Goal: Communication & Community: Ask a question

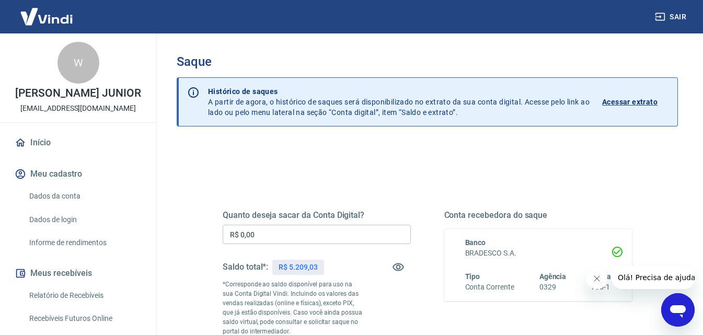
click at [274, 228] on input "R$ 0,00" at bounding box center [317, 234] width 188 height 19
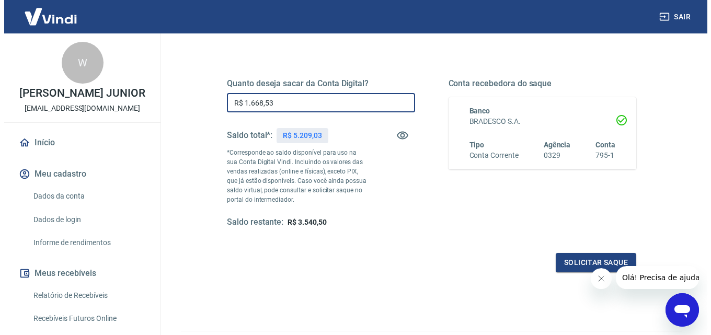
scroll to position [157, 0]
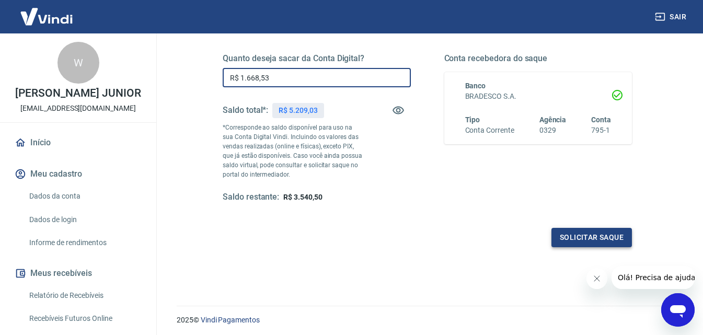
type input "R$ 1.668,53"
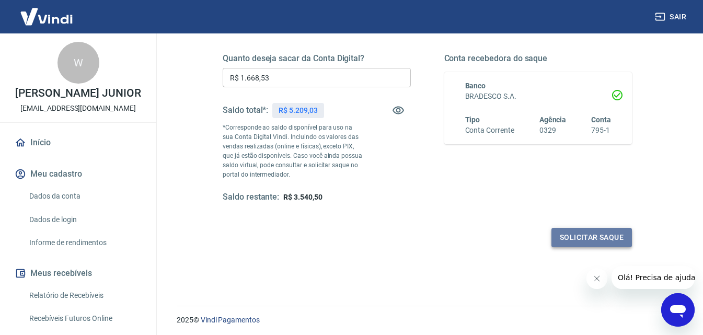
click at [569, 237] on button "Solicitar saque" at bounding box center [592, 237] width 81 height 19
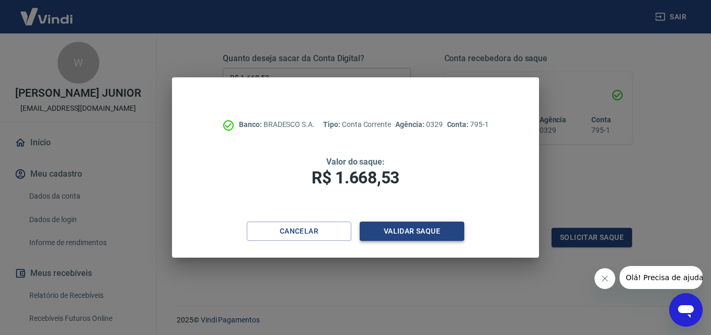
click at [387, 231] on button "Validar saque" at bounding box center [412, 231] width 105 height 19
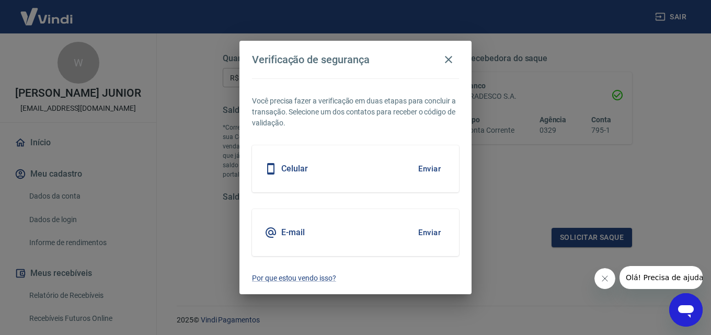
click at [425, 171] on button "Enviar" at bounding box center [430, 169] width 34 height 22
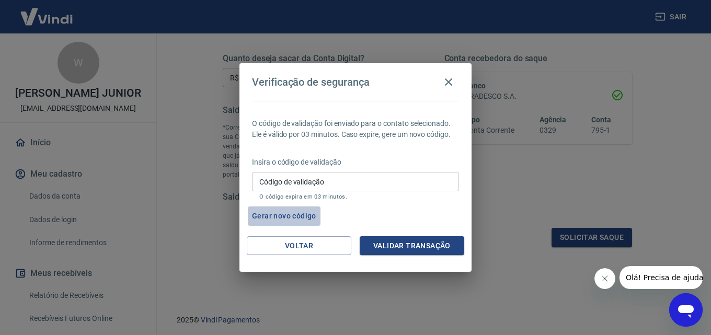
click at [270, 212] on button "Gerar novo código" at bounding box center [284, 216] width 73 height 19
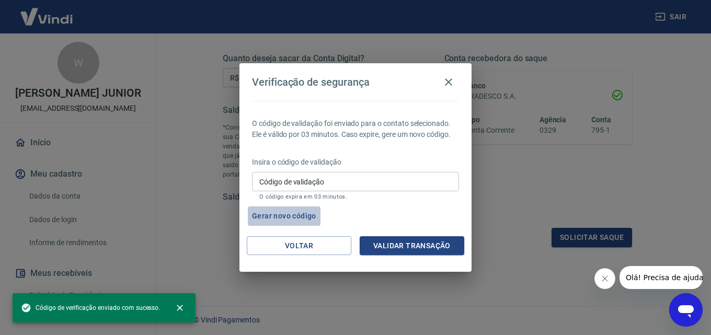
click at [270, 212] on button "Gerar novo código" at bounding box center [284, 216] width 73 height 19
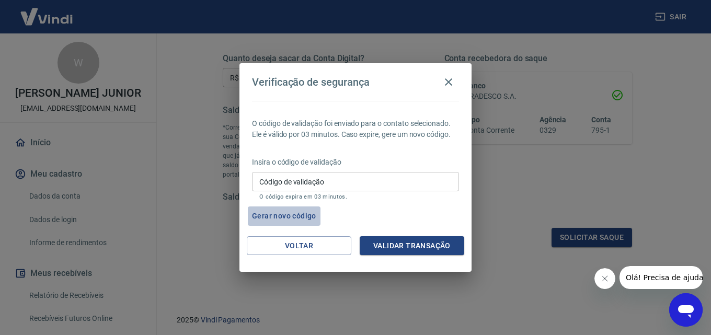
click at [270, 212] on button "Gerar novo código" at bounding box center [284, 216] width 73 height 19
click at [272, 212] on button "Gerar novo código" at bounding box center [284, 216] width 73 height 19
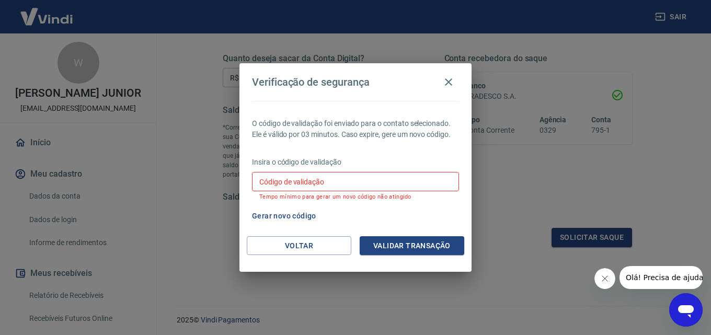
click at [275, 212] on button "Gerar novo código" at bounding box center [284, 216] width 73 height 19
click at [300, 177] on div "Código de validação Código de validação Tempo mínimo para gerar um novo código …" at bounding box center [355, 186] width 207 height 28
type input "155144"
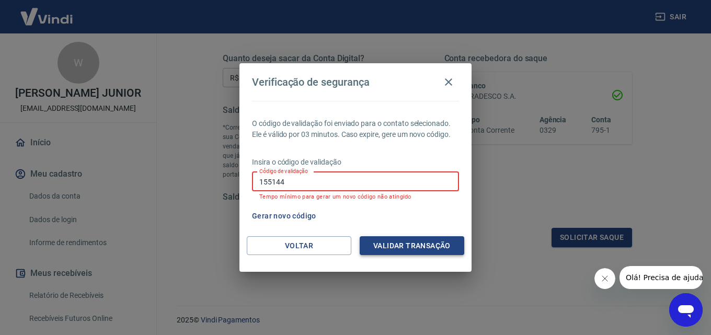
click at [377, 246] on button "Validar transação" at bounding box center [412, 245] width 105 height 19
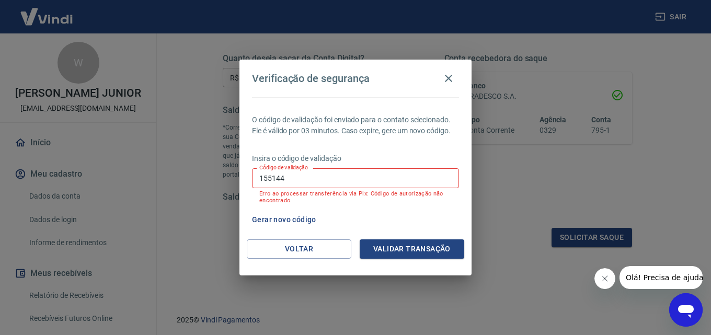
click at [300, 177] on input "155144" at bounding box center [355, 177] width 207 height 19
click at [399, 249] on button "Validar transação" at bounding box center [412, 249] width 105 height 19
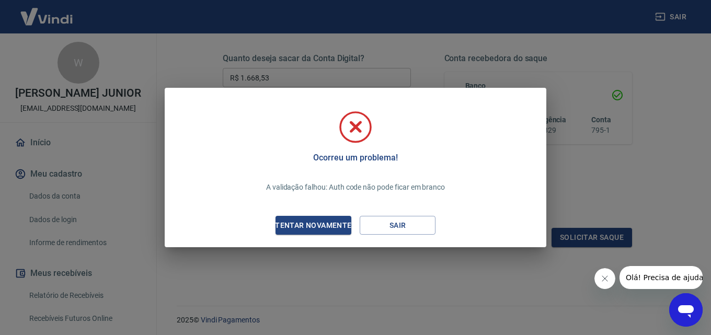
click at [444, 218] on div "Ocorreu um problema! A validação falhou: Auth code não pode ficar em branco Ten…" at bounding box center [355, 169] width 365 height 139
click at [381, 221] on button "Sair" at bounding box center [398, 225] width 76 height 19
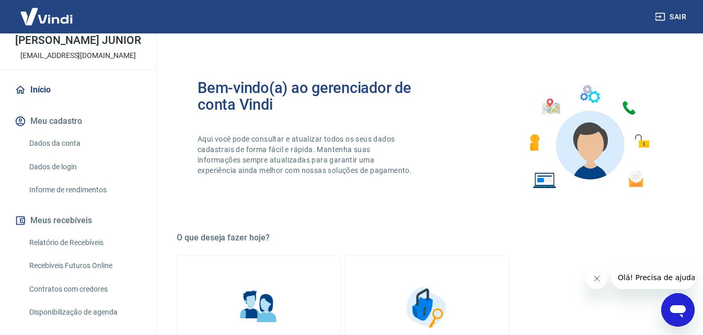
scroll to position [52, 0]
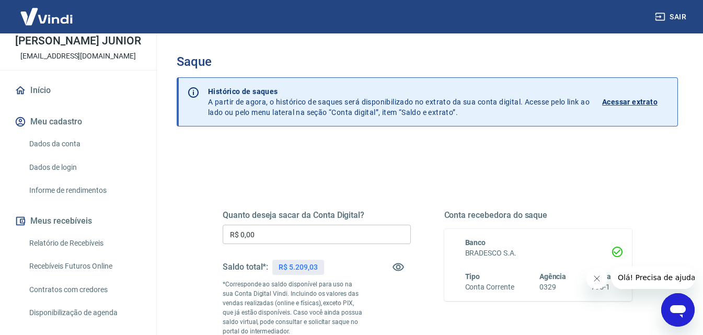
click at [296, 234] on input "R$ 0,00" at bounding box center [317, 234] width 188 height 19
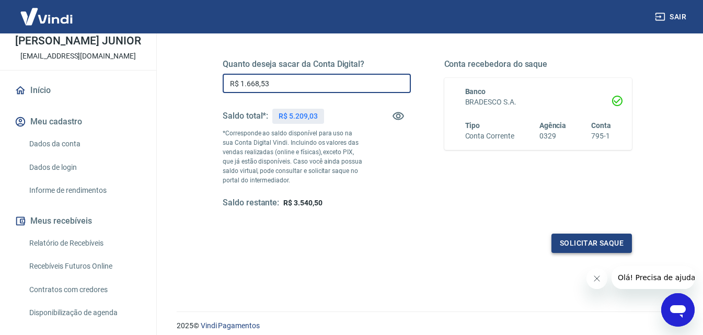
scroll to position [157, 0]
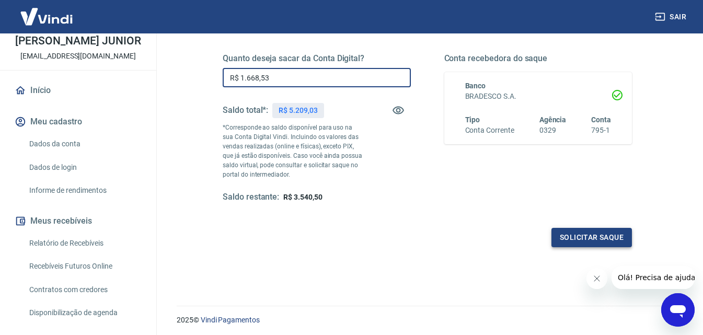
type input "R$ 1.668,53"
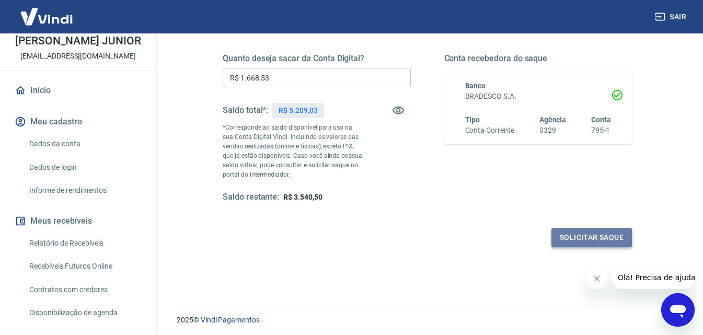
click at [623, 236] on button "Solicitar saque" at bounding box center [592, 237] width 81 height 19
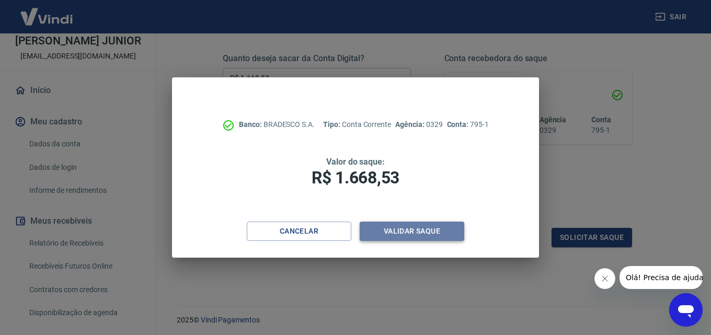
click at [380, 231] on button "Validar saque" at bounding box center [412, 231] width 105 height 19
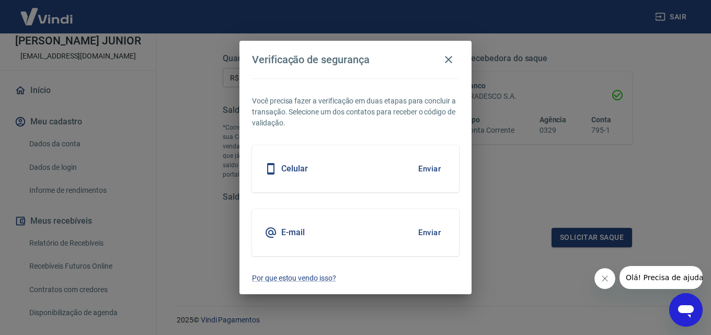
click at [434, 229] on button "Enviar" at bounding box center [430, 233] width 34 height 22
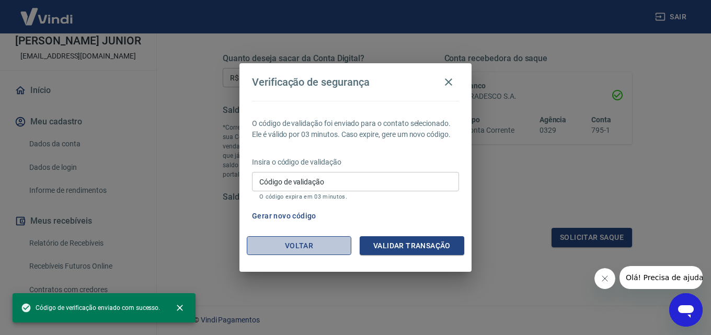
click at [277, 239] on button "Voltar" at bounding box center [299, 245] width 105 height 19
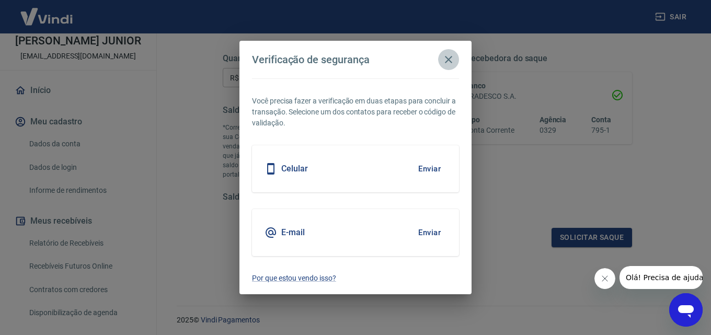
click at [453, 65] on icon "button" at bounding box center [448, 59] width 13 height 13
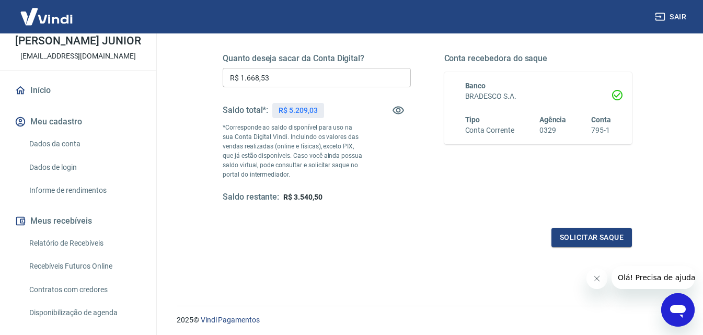
click at [110, 249] on link "Relatório de Recebíveis" at bounding box center [84, 243] width 119 height 21
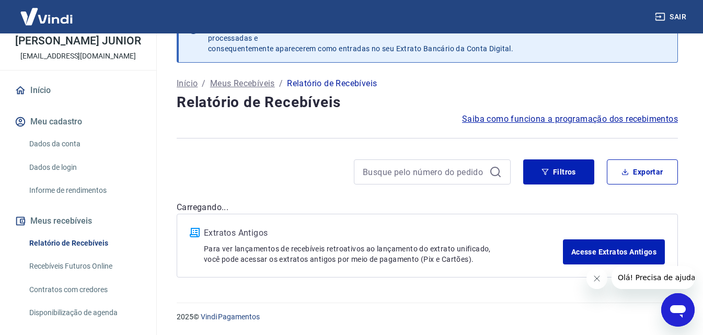
scroll to position [29, 0]
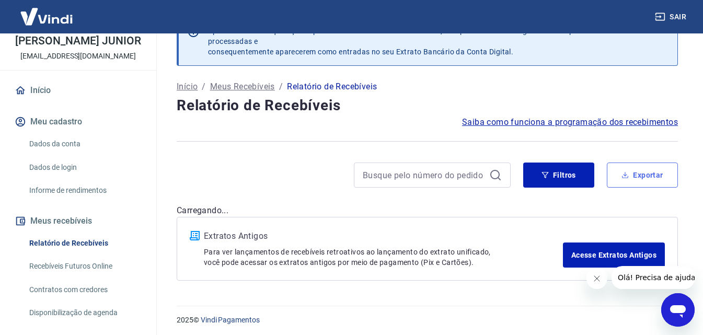
click at [667, 175] on button "Exportar" at bounding box center [642, 175] width 71 height 25
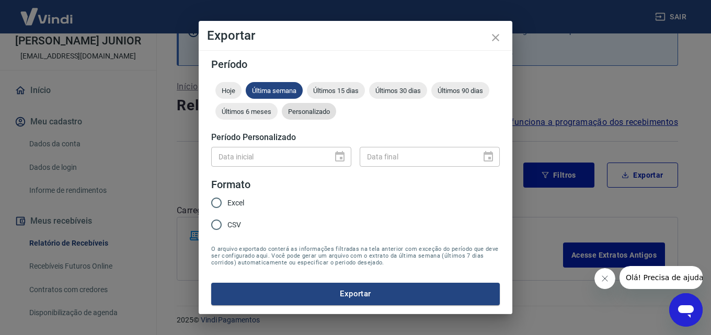
click at [320, 106] on div "Personalizado" at bounding box center [309, 111] width 54 height 17
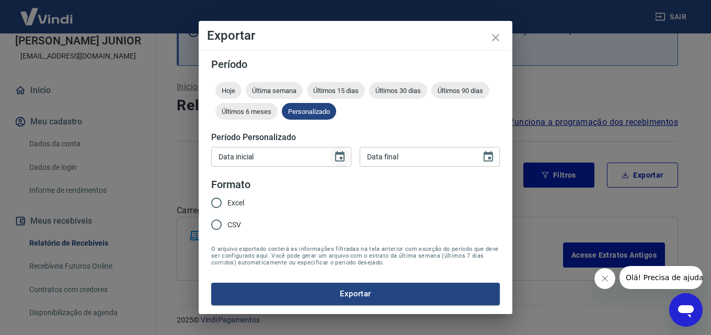
click at [344, 151] on icon "Choose date" at bounding box center [340, 157] width 13 height 13
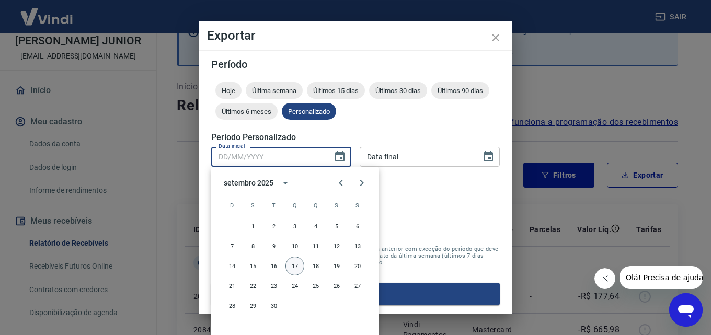
click at [293, 267] on button "17" at bounding box center [295, 266] width 19 height 19
type input "17/09/2025"
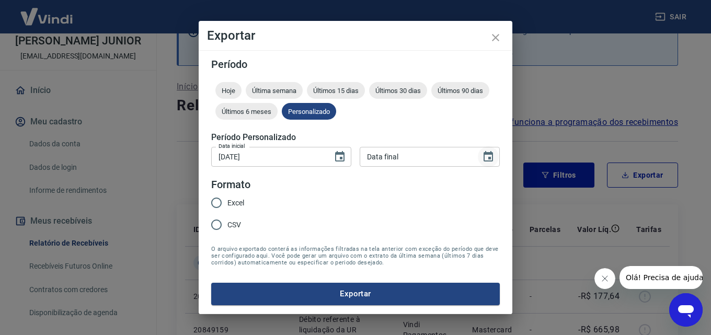
click at [489, 160] on icon "Choose date" at bounding box center [488, 156] width 9 height 10
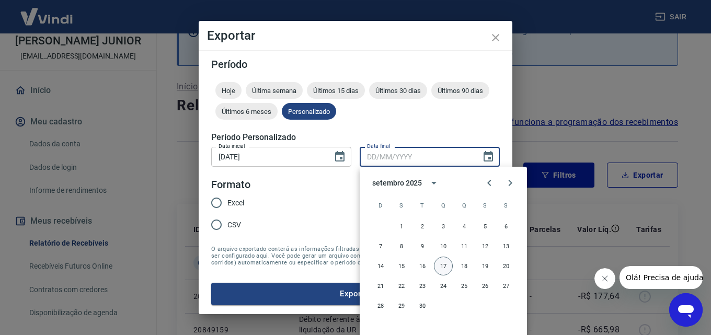
click at [447, 262] on button "17" at bounding box center [443, 266] width 19 height 19
type input "17/09/2025"
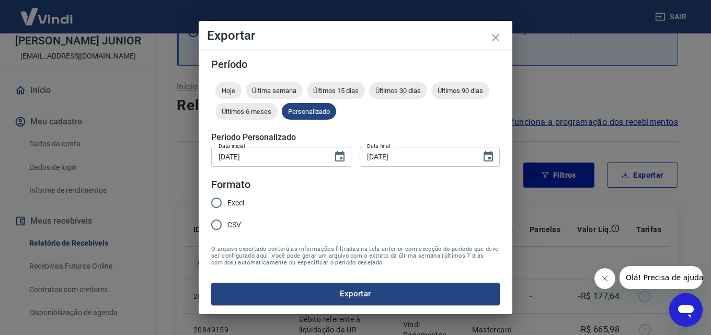
click at [243, 201] on span "Excel" at bounding box center [236, 203] width 17 height 11
click at [228, 201] on input "Excel" at bounding box center [217, 203] width 22 height 22
radio input "true"
click at [325, 294] on button "Exportar" at bounding box center [355, 294] width 289 height 22
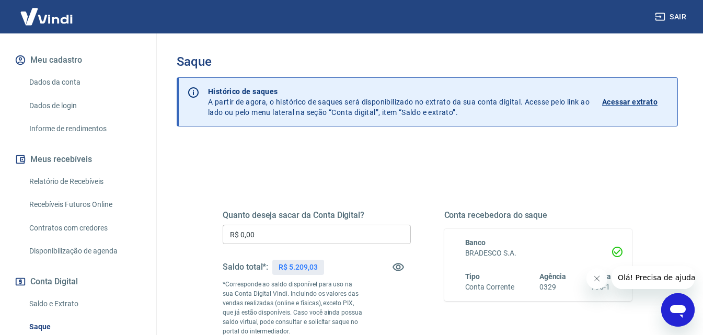
scroll to position [222, 0]
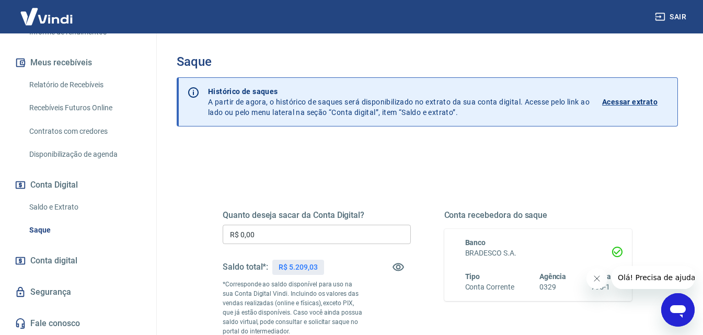
click at [87, 323] on link "Fale conosco" at bounding box center [78, 323] width 131 height 23
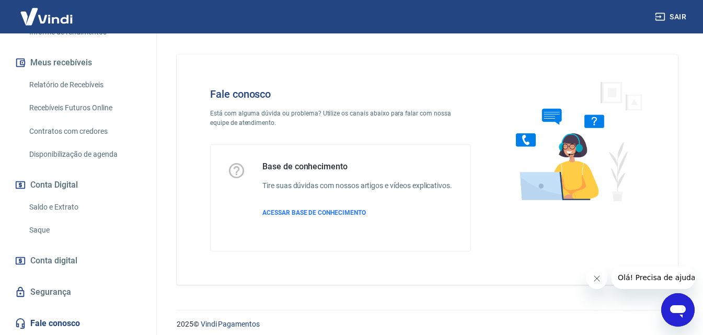
click at [673, 304] on icon "Abrir janela de mensagens" at bounding box center [678, 310] width 19 height 19
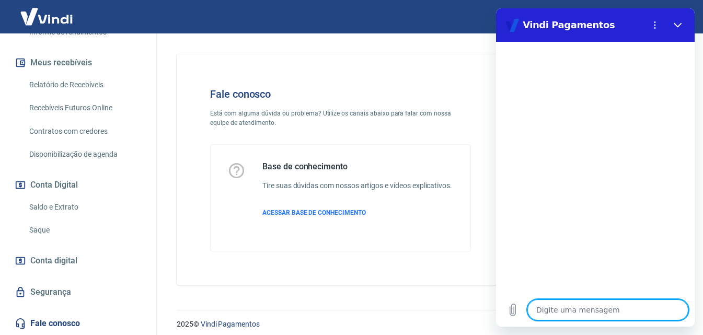
click at [581, 302] on textarea at bounding box center [608, 310] width 161 height 21
click at [576, 313] on textarea at bounding box center [608, 310] width 161 height 21
click at [572, 307] on textarea at bounding box center [608, 310] width 161 height 21
type textarea "f"
type textarea "x"
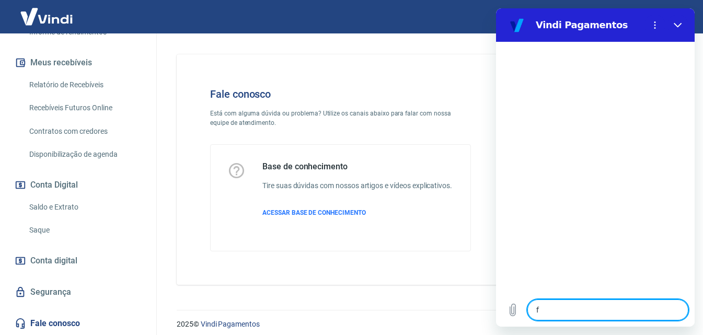
type textarea "fa"
type textarea "x"
type textarea "fal"
type textarea "x"
type textarea "fala"
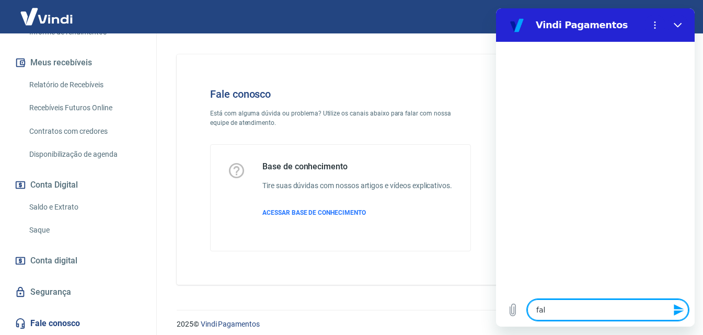
type textarea "x"
type textarea "falar"
type textarea "x"
type textarea "falar"
type textarea "x"
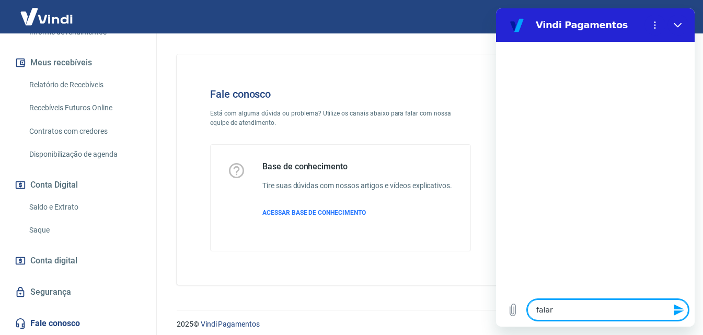
type textarea "falar c"
type textarea "x"
type textarea "falar co"
type textarea "x"
type textarea "falar con"
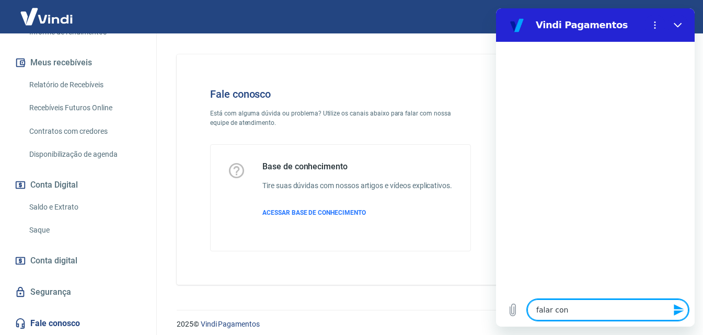
type textarea "x"
type textarea "falar co"
type textarea "x"
type textarea "falar com"
type textarea "x"
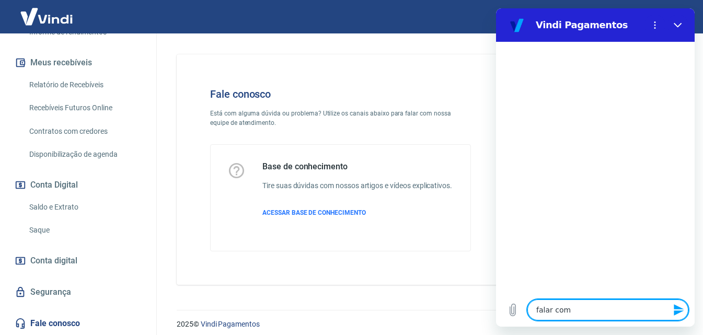
type textarea "falar coma"
type textarea "x"
type textarea "falar coma"
type textarea "x"
type textarea "falar coma"
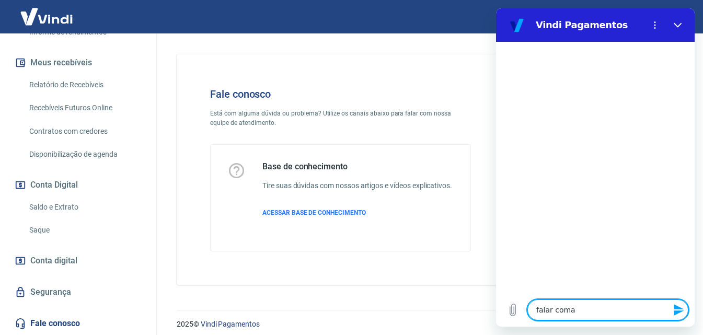
type textarea "x"
type textarea "falar com"
type textarea "x"
type textarea "falar com"
type textarea "x"
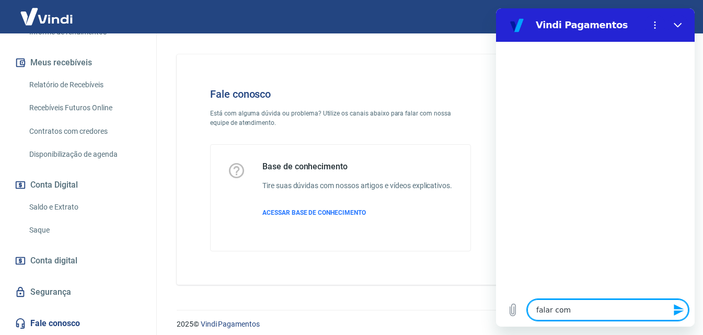
type textarea "falar com a"
type textarea "x"
type textarea "falar com at"
type textarea "x"
type textarea "falar com ate"
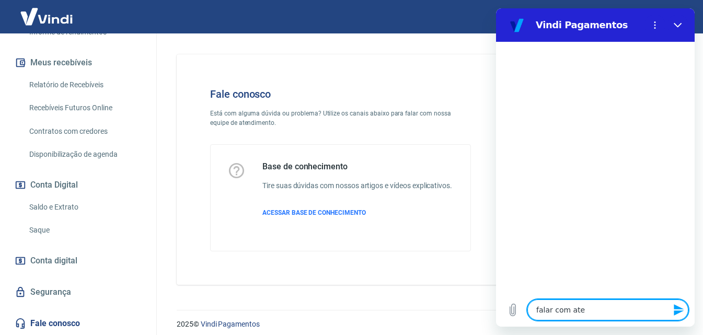
type textarea "x"
type textarea "falar com aten"
type textarea "x"
type textarea "falar com atend"
type textarea "x"
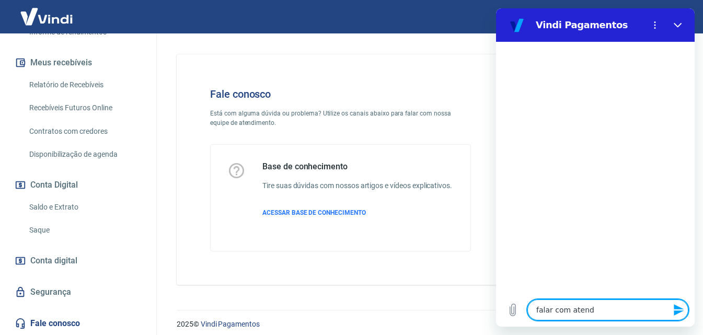
type textarea "falar com atende"
type textarea "x"
type textarea "falar com atenden"
type textarea "x"
type textarea "falar com atendend"
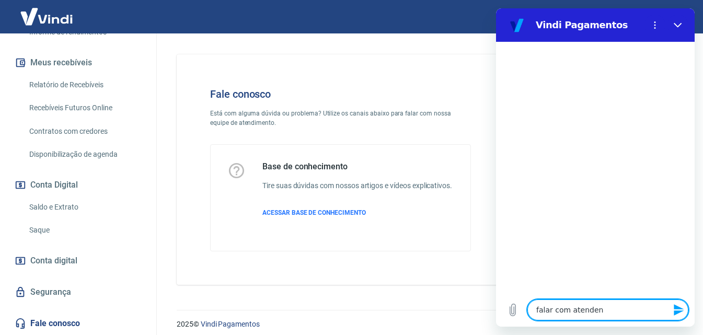
type textarea "x"
type textarea "falar com atenden"
type textarea "x"
type textarea "falar com atendent"
type textarea "x"
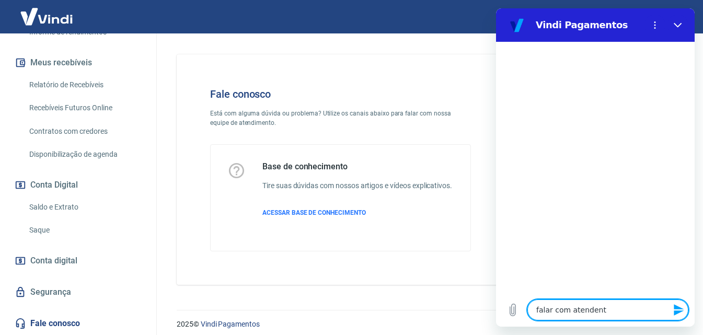
type textarea "falar com atendente"
type textarea "x"
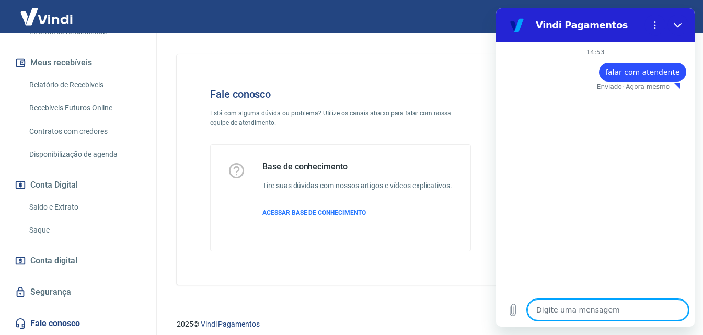
type textarea "x"
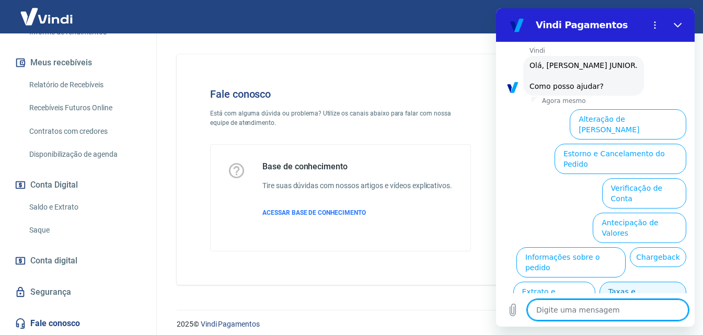
scroll to position [83, 0]
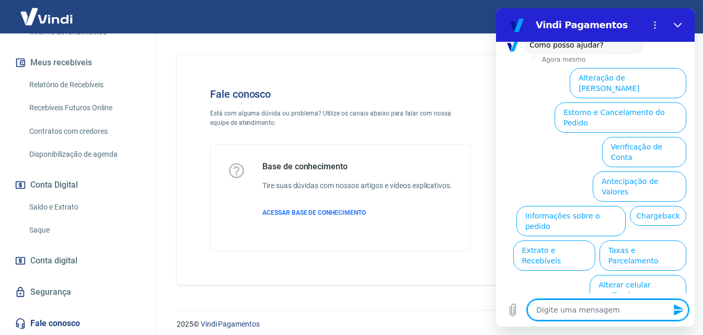
type textarea "f"
type textarea "x"
type textarea "fa"
type textarea "x"
type textarea "fal"
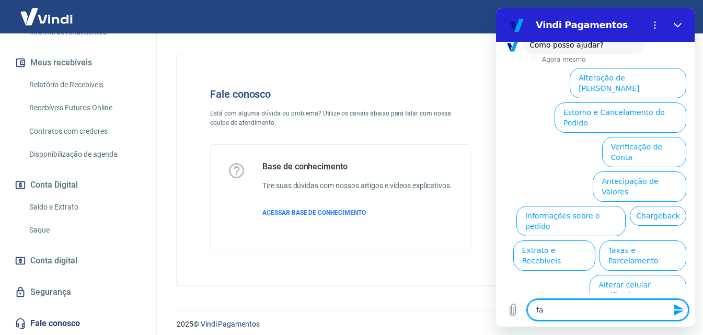
type textarea "x"
type textarea "fala"
type textarea "x"
type textarea "falar"
type textarea "x"
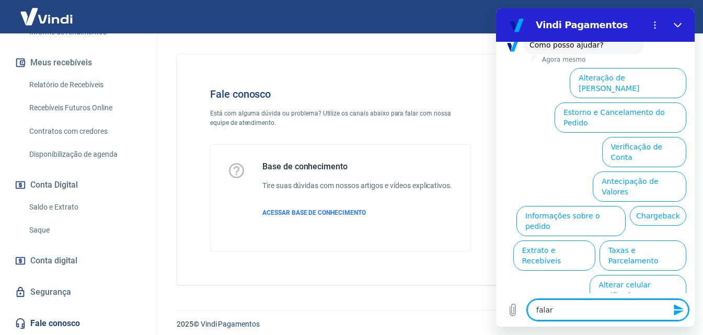
type textarea "falar"
type textarea "x"
type textarea "falar c"
type textarea "x"
type textarea "falar co"
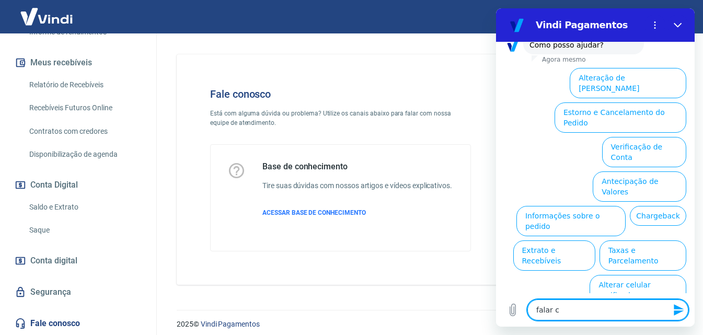
type textarea "x"
type textarea "falar com"
type textarea "x"
type textarea "falar com"
type textarea "x"
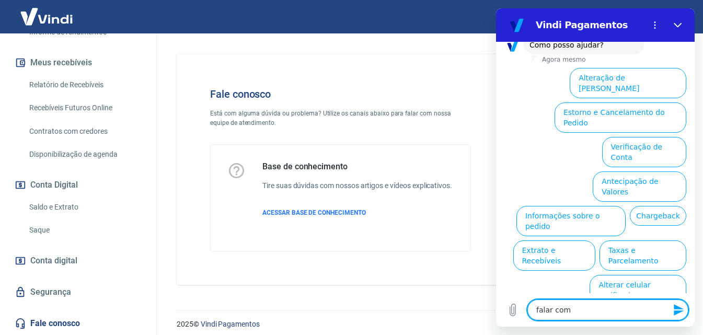
type textarea "falar com a"
type textarea "x"
type textarea "falar com at"
type textarea "x"
type textarea "falar com ate"
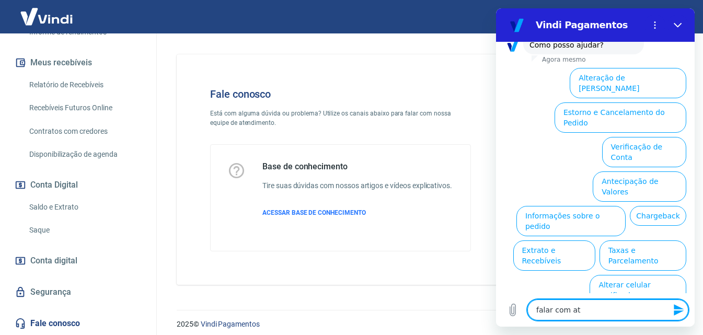
type textarea "x"
type textarea "falar com aten"
type textarea "x"
type textarea "falar com atend"
type textarea "x"
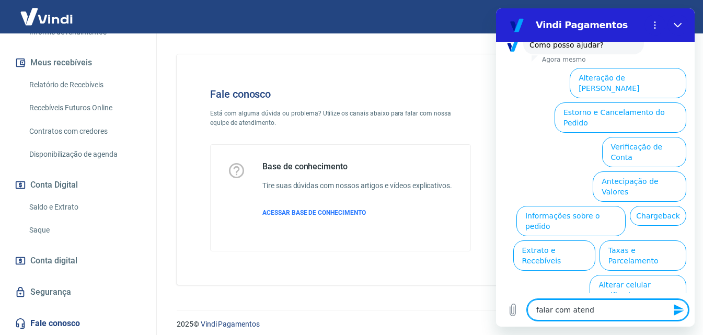
type textarea "falar com atende"
type textarea "x"
type textarea "falar com atenden"
type textarea "x"
type textarea "falar com atendent"
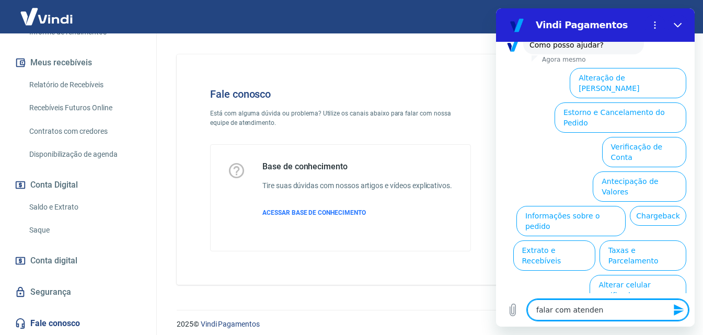
type textarea "x"
type textarea "falar com atendente"
type textarea "x"
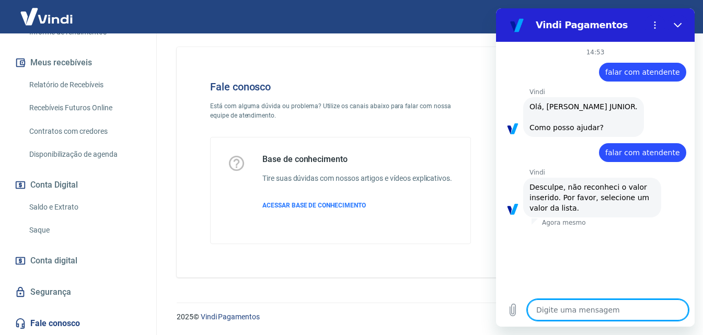
scroll to position [0, 0]
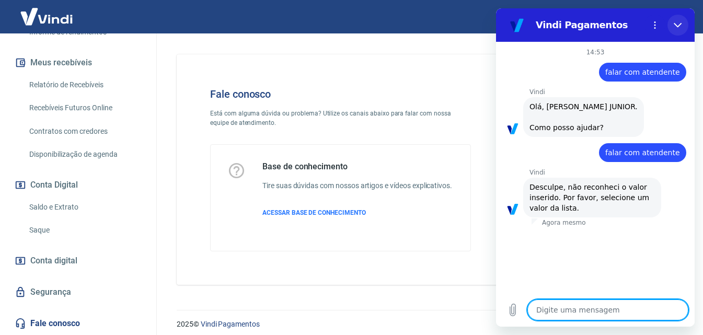
click at [682, 21] on icon "Fechar" at bounding box center [678, 25] width 8 height 8
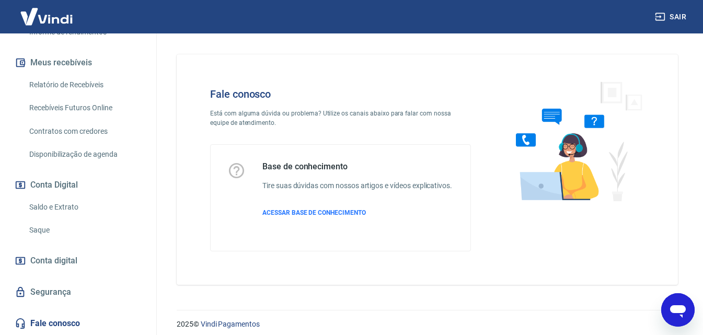
drag, startPoint x: 690, startPoint y: 302, endPoint x: 683, endPoint y: 306, distance: 8.7
click at [683, 306] on div "Abrir janela de mensagens" at bounding box center [678, 309] width 31 height 31
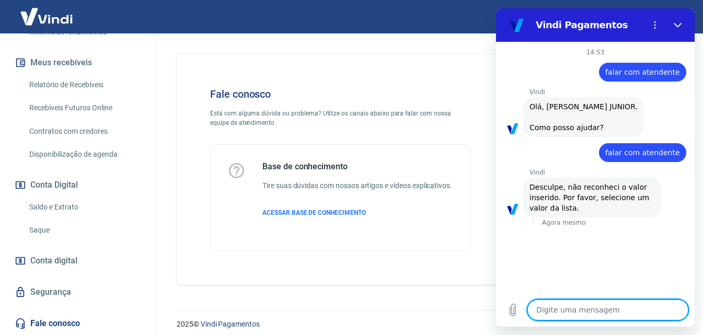
click at [557, 303] on div "Digite uma mensagem x" at bounding box center [595, 309] width 199 height 33
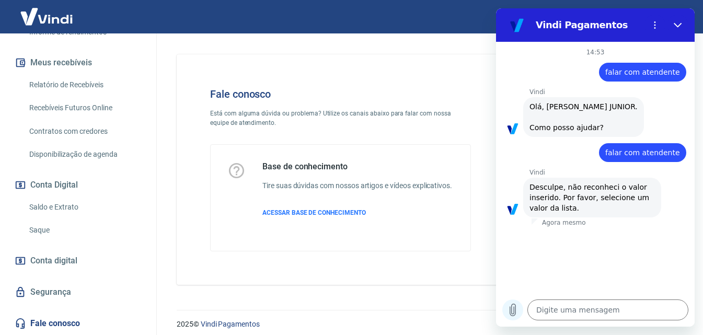
click at [512, 307] on icon "Carregar arquivo" at bounding box center [513, 310] width 6 height 12
click at [660, 18] on button "Menu de opções" at bounding box center [655, 25] width 21 height 21
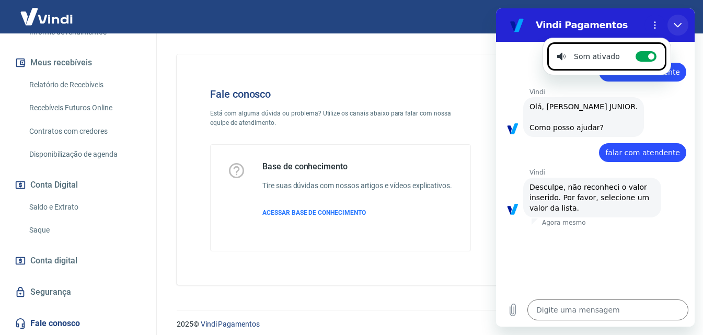
click at [678, 30] on button "Fechar" at bounding box center [678, 25] width 21 height 21
type textarea "x"
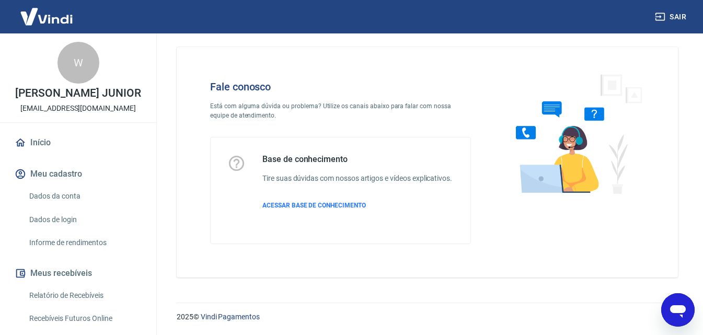
scroll to position [18, 0]
drag, startPoint x: 675, startPoint y: 298, endPoint x: 676, endPoint y: 303, distance: 5.3
click at [676, 303] on icon "Abrir janela de mensagens" at bounding box center [678, 310] width 19 height 19
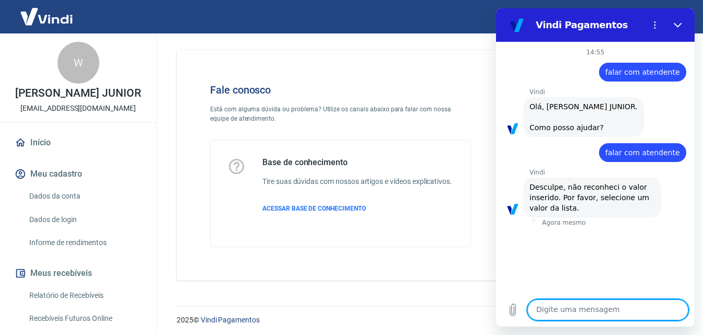
scroll to position [0, 0]
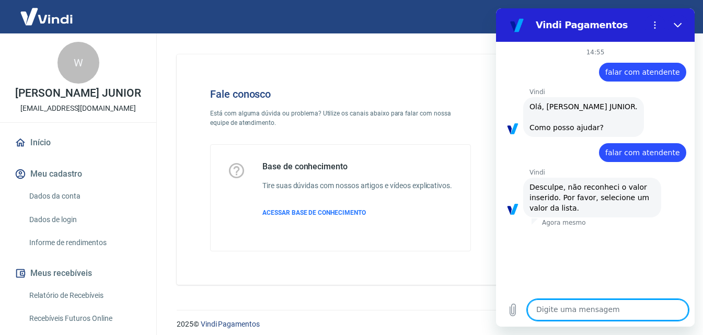
click at [586, 301] on textarea at bounding box center [608, 310] width 161 height 21
type textarea "f"
type textarea "x"
type textarea "fa"
type textarea "x"
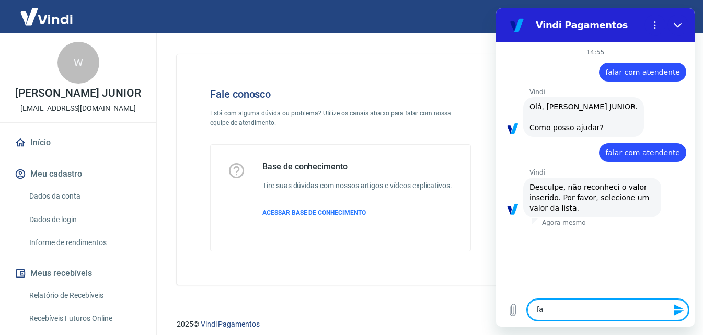
type textarea "fal"
type textarea "x"
type textarea "fala"
type textarea "x"
type textarea "falar"
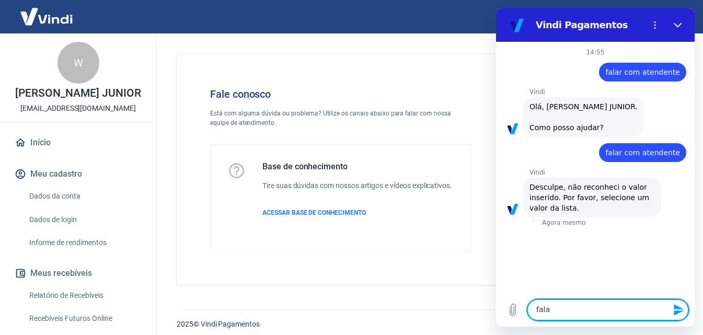
type textarea "x"
type textarea "falar]"
type textarea "x"
type textarea "falar"
type textarea "x"
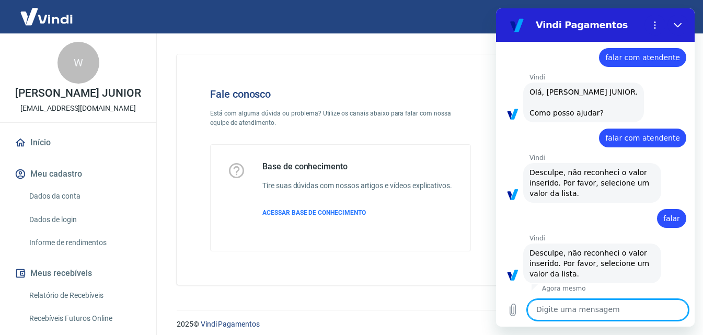
scroll to position [27, 0]
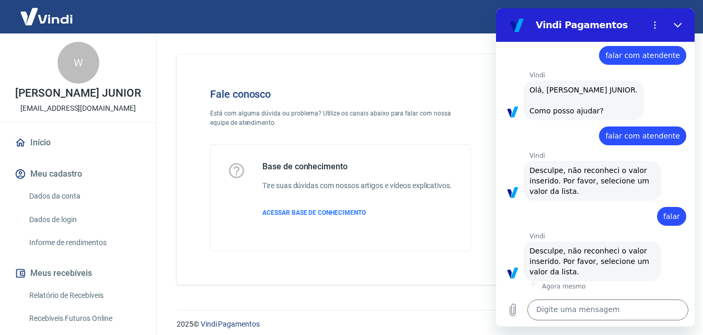
click at [567, 286] on p "Agora mesmo" at bounding box center [564, 286] width 44 height 8
click at [514, 309] on icon "Carregar arquivo" at bounding box center [513, 310] width 6 height 12
click at [574, 282] on div "Agora mesmo" at bounding box center [600, 285] width 190 height 9
click at [571, 271] on span "Desculpe, não reconheci o valor inserido. Por favor, selecione um valor da list…" at bounding box center [593, 261] width 126 height 31
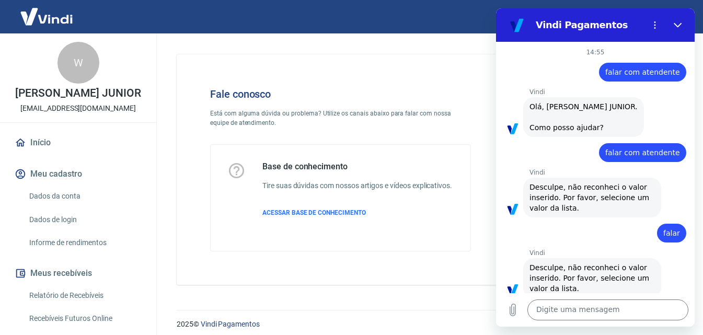
click at [577, 137] on div "Vindi diz: Olá, WALDOMIRO KREPISCHI JUNIOR. Como posso ajudar?" at bounding box center [584, 117] width 121 height 40
click at [650, 158] on span "falar com atendente" at bounding box center [643, 152] width 75 height 10
click at [679, 20] on button "Fechar" at bounding box center [678, 25] width 21 height 21
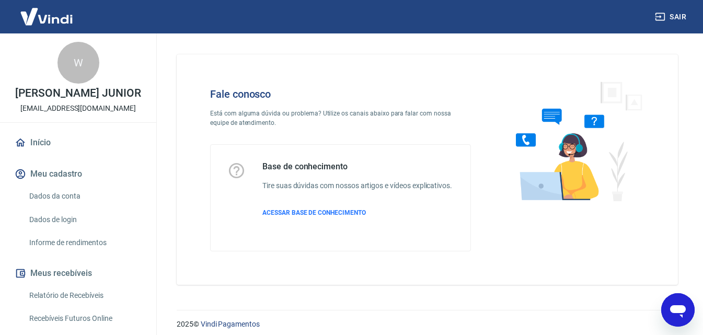
drag, startPoint x: 689, startPoint y: 312, endPoint x: 853, endPoint y: 581, distance: 315.5
click at [689, 312] on div "Abrir janela de mensagens" at bounding box center [678, 309] width 31 height 31
type textarea "x"
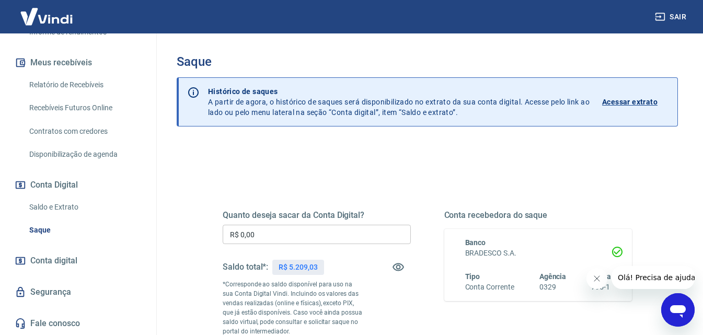
scroll to position [191, 0]
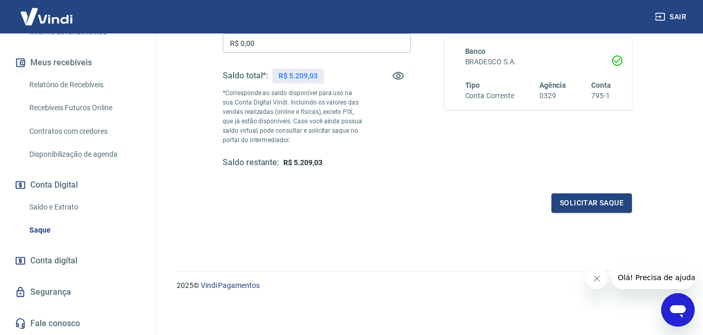
click at [61, 324] on link "Fale conosco" at bounding box center [78, 323] width 131 height 23
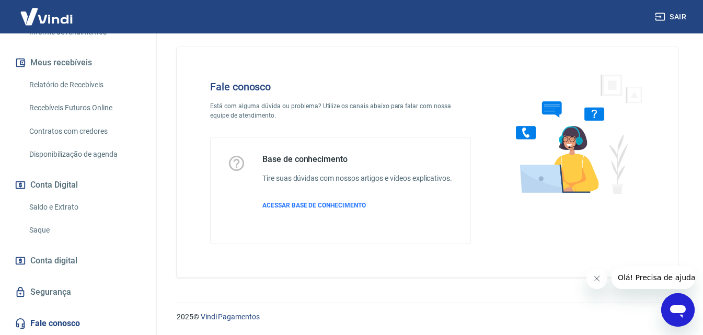
scroll to position [18, 0]
click at [666, 303] on div "Abrir janela de mensagens" at bounding box center [678, 309] width 31 height 31
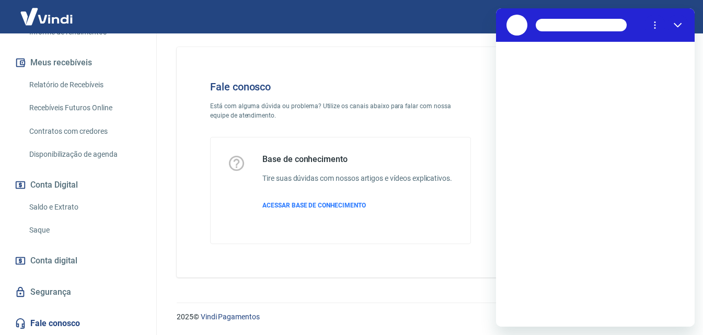
scroll to position [0, 0]
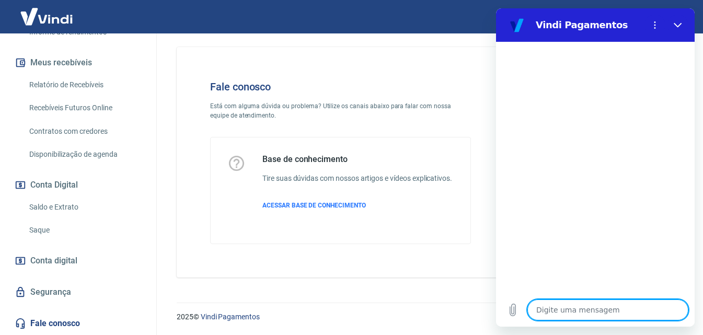
type textarea "f"
type textarea "x"
type textarea "fa"
type textarea "x"
type textarea "fal"
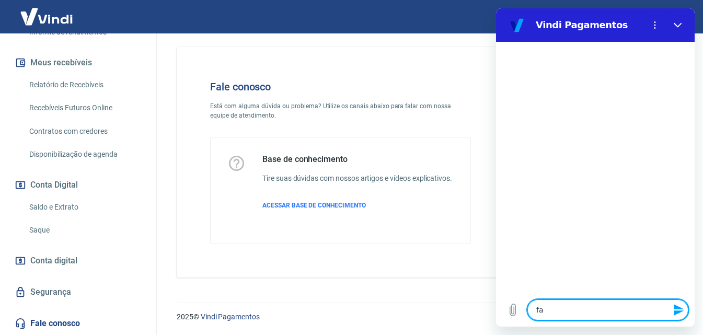
type textarea "x"
type textarea "fala"
type textarea "x"
type textarea "falar"
type textarea "x"
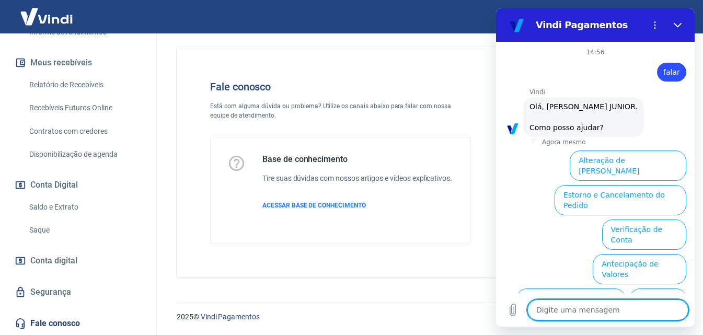
scroll to position [83, 0]
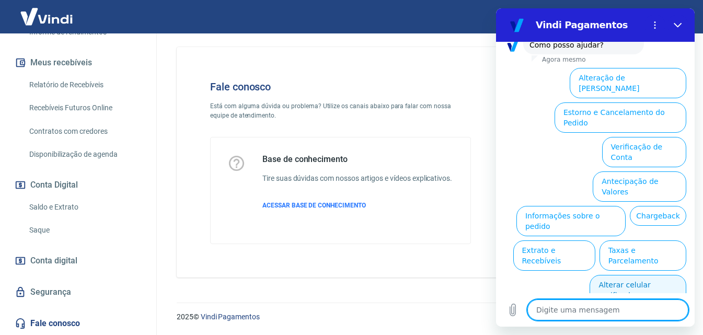
click at [596, 275] on button "Alterar celular verificado" at bounding box center [638, 290] width 97 height 30
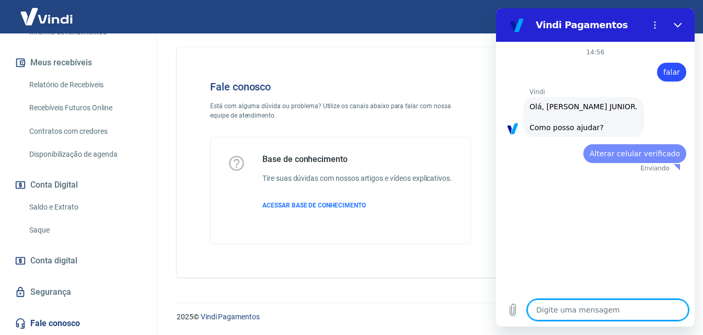
scroll to position [0, 0]
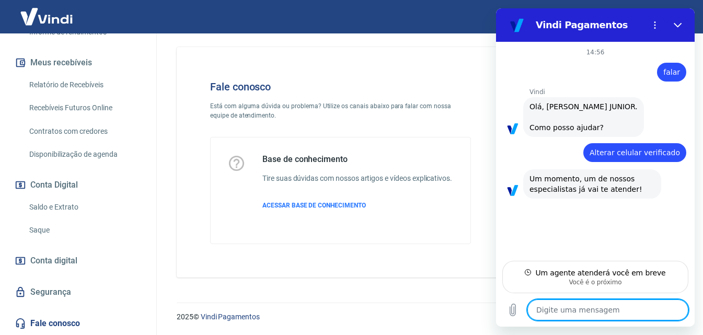
type textarea "x"
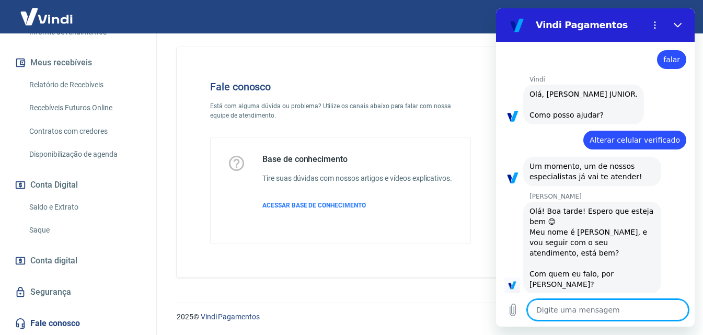
scroll to position [15, 0]
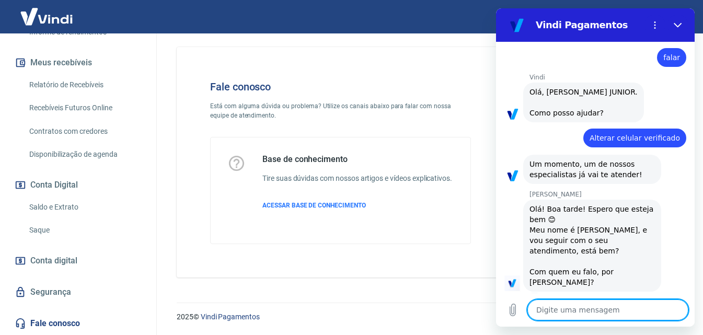
type textarea "A"
type textarea "x"
type textarea "Al"
type textarea "x"
type textarea "Ali"
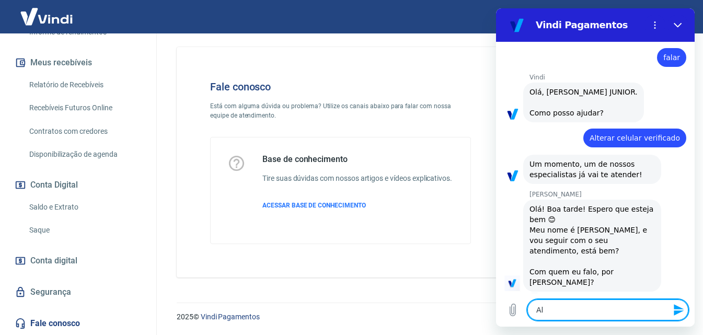
type textarea "x"
type textarea "Alin"
type textarea "x"
type textarea "Aline"
type textarea "x"
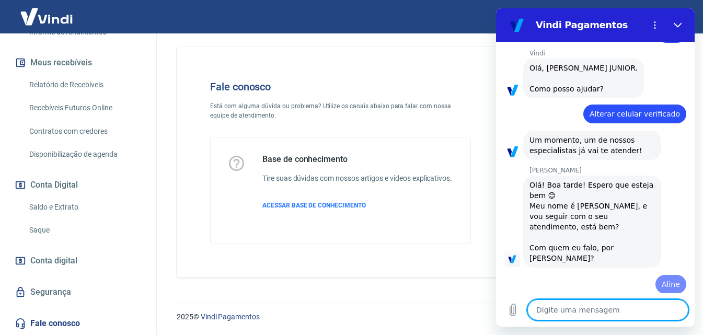
type textarea "x"
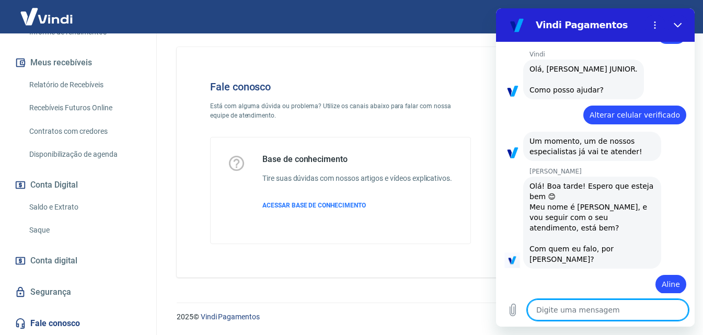
scroll to position [40, 0]
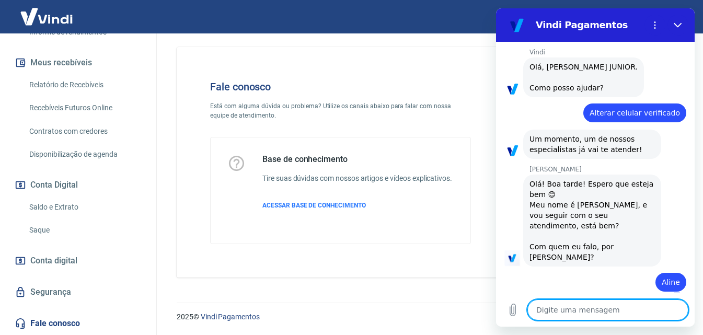
type textarea "n"
type textarea "x"
type textarea "nã"
type textarea "x"
type textarea "não"
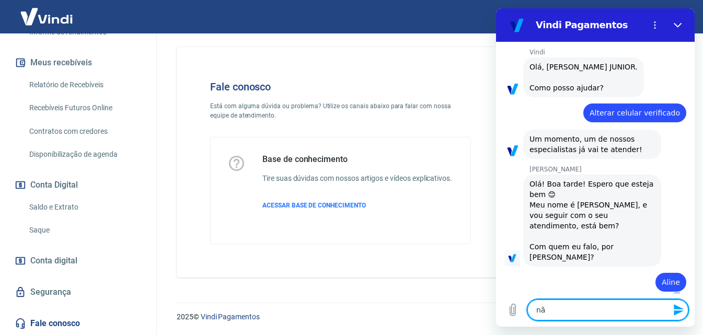
type textarea "x"
type textarea "não"
type textarea "x"
type textarea "não e"
type textarea "x"
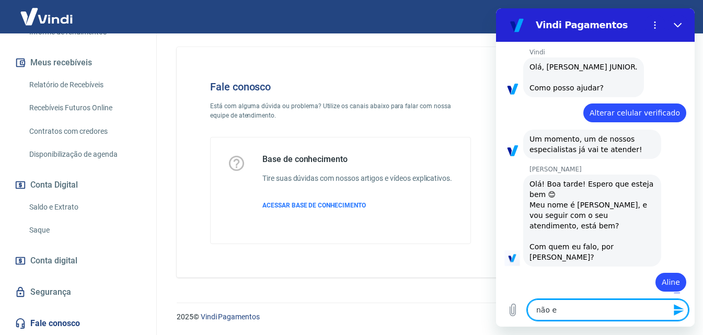
type textarea "não es"
type textarea "x"
type textarea "não est"
type textarea "x"
type textarea "não esto"
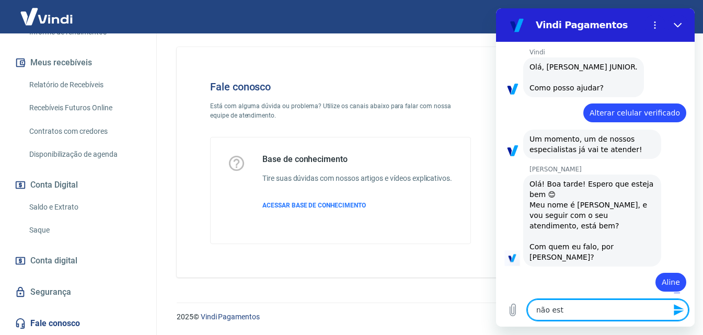
type textarea "x"
type textarea "não estou"
type textarea "x"
type textarea "não estou"
type textarea "x"
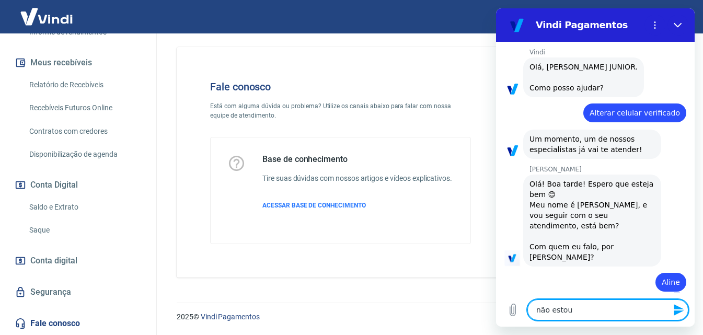
type textarea "não estou c"
type textarea "x"
type textarea "não estou co"
type textarea "x"
type textarea "não estou con"
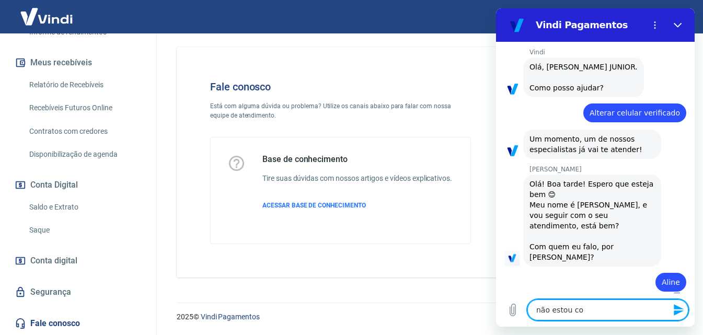
type textarea "x"
type textarea "não estou cons"
type textarea "x"
type textarea "não estou conse"
type textarea "x"
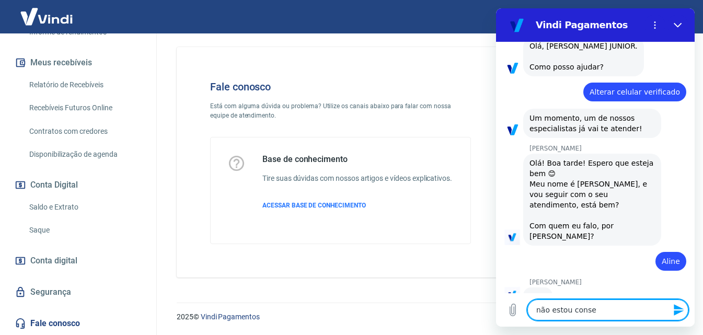
scroll to position [60, 0]
type textarea "não estou conseh"
type textarea "x"
type textarea "não estou conse"
type textarea "x"
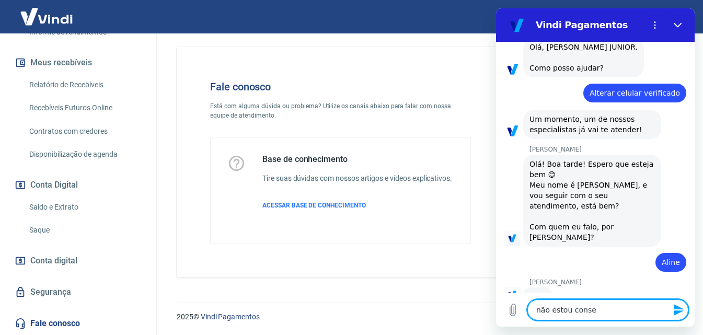
type textarea "não estou conseg"
type textarea "x"
type textarea "não estou consegu"
type textarea "x"
type textarea "não estou consegui"
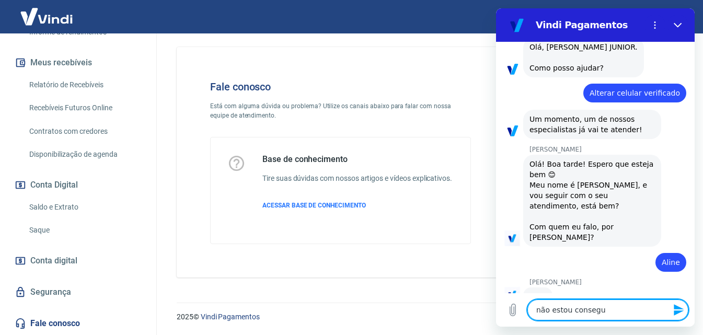
type textarea "x"
type textarea "não estou conseguin"
type textarea "x"
type textarea "não estou conseguind"
type textarea "x"
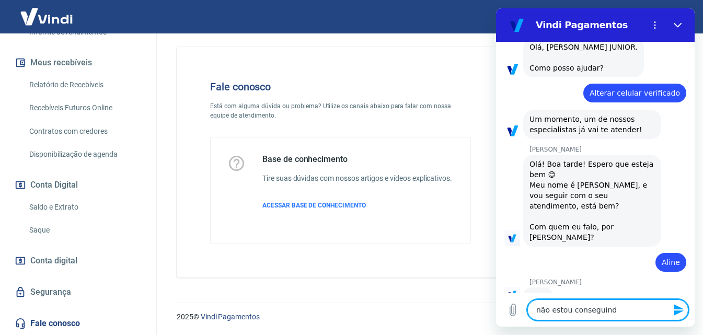
type textarea "não estou conseguindo"
type textarea "x"
type textarea "não estou conseguindo"
type textarea "x"
type textarea "não estou conseguindo s"
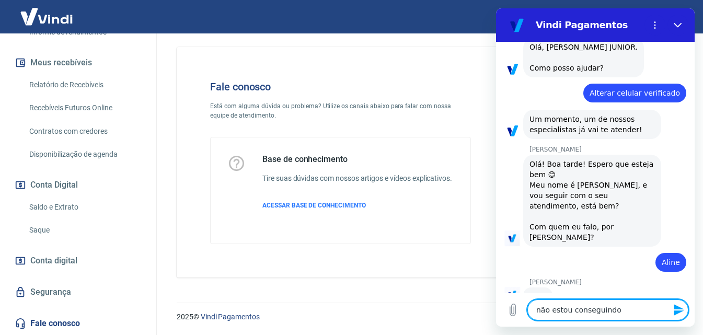
type textarea "x"
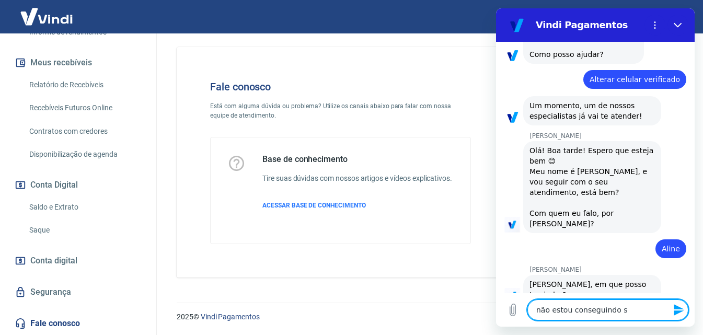
type textarea "não estou conseguindo sa"
type textarea "x"
type textarea "não estou conseguindo sac"
type textarea "x"
type textarea "não estou conseguindo saca"
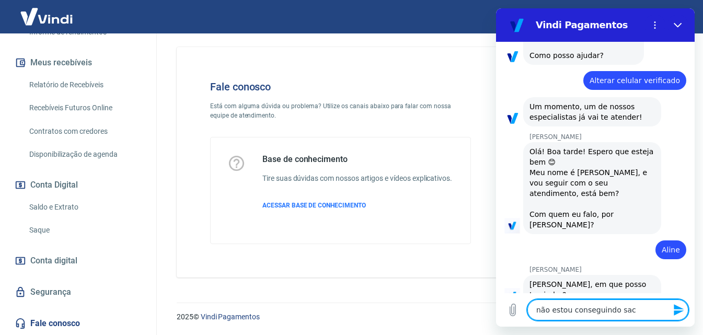
type textarea "x"
type textarea "não estou conseguindo sacar"
type textarea "x"
type textarea "não estou conseguindo sacar"
type textarea "x"
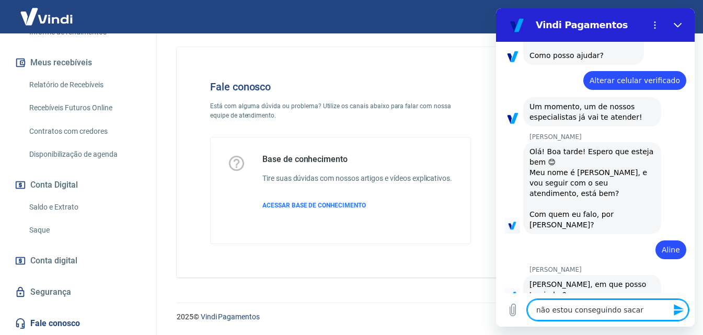
scroll to position [74, 0]
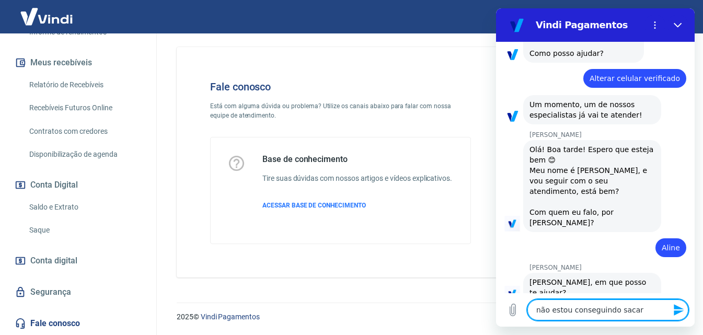
type textarea "não estou conseguindo sacar n"
type textarea "x"
type textarea "não estou conseguindo sacar no"
type textarea "x"
type textarea "não estou conseguindo sacar no"
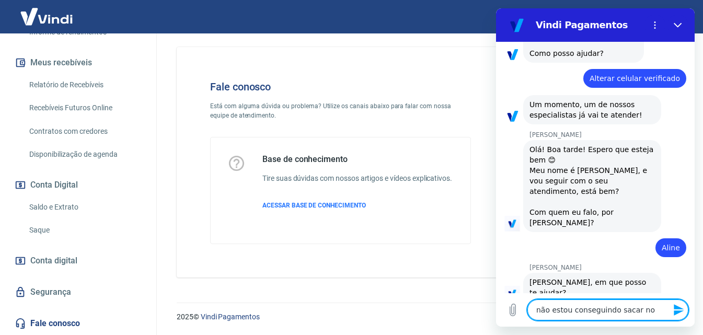
type textarea "x"
type textarea "não estou conseguindo sacar no v"
type textarea "x"
type textarea "não estou conseguindo sacar no vi"
type textarea "x"
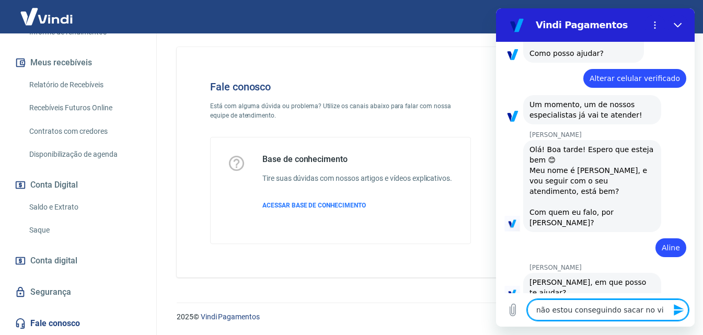
type textarea "não estou conseguindo sacar no vin"
type textarea "x"
type textarea "não estou conseguindo sacar no vind"
type textarea "x"
type textarea "não estou conseguindo sacar no vindi"
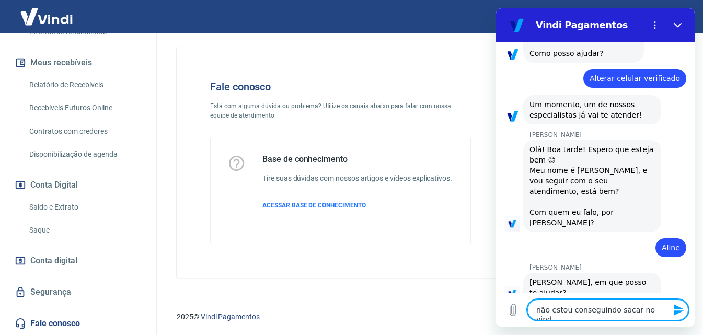
type textarea "x"
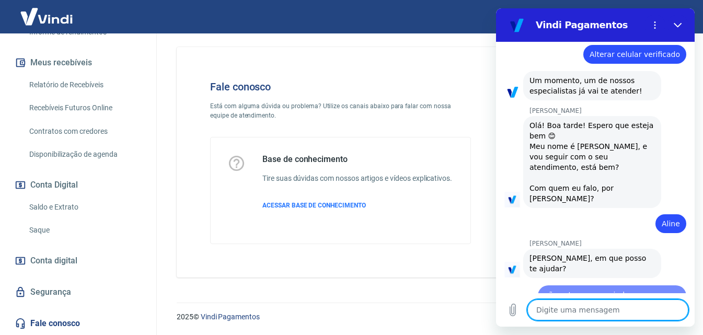
type textarea "x"
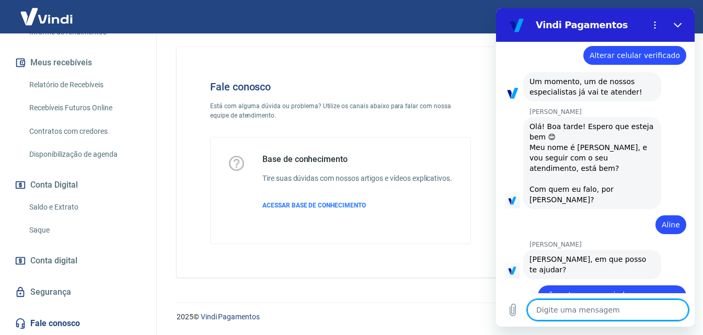
scroll to position [99, 0]
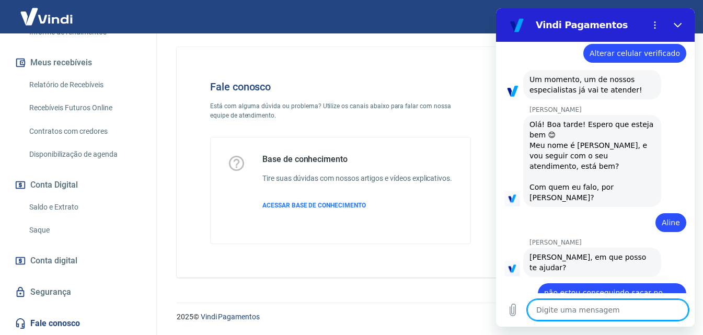
type textarea "o"
type textarea "x"
type textarea "o"
type textarea "x"
type textarea "o c"
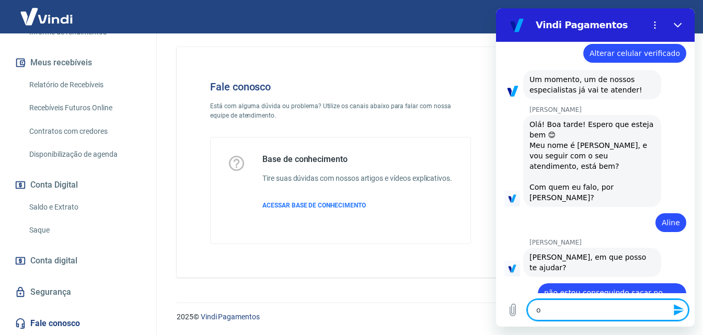
type textarea "x"
type textarea "o co"
type textarea "x"
type textarea "o cod"
type textarea "x"
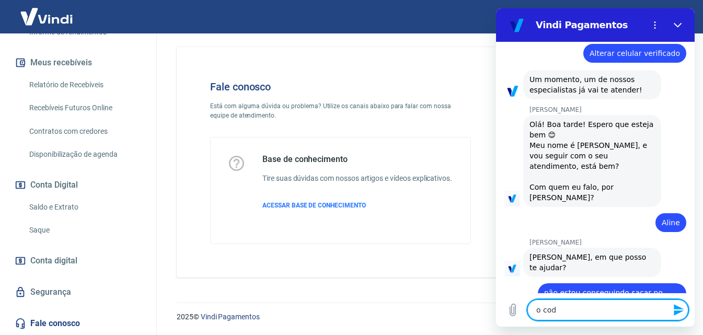
type textarea "o codi"
type textarea "x"
type textarea "o codig"
type textarea "x"
type textarea "o codigo"
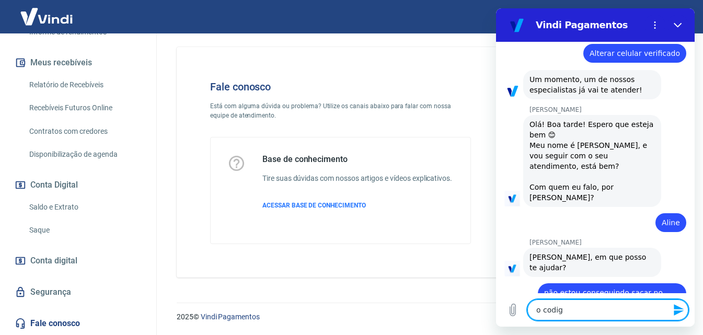
type textarea "x"
type textarea "o codigo"
type textarea "x"
type textarea "o codigo n"
type textarea "x"
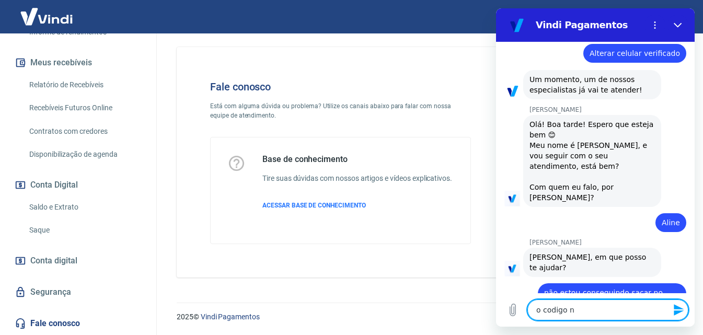
type textarea "o codigo na"
type textarea "x"
type textarea "o codigo nao"
type textarea "x"
type textarea "o codigo nao"
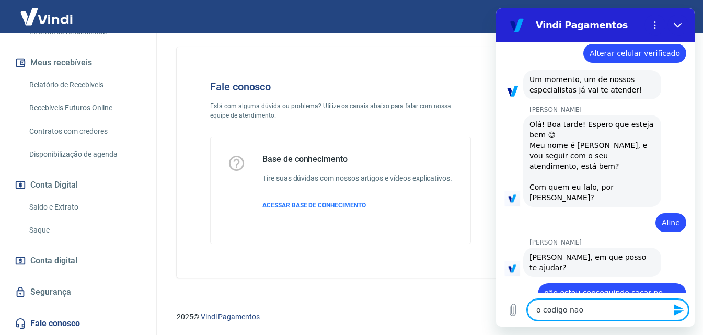
type textarea "x"
type textarea "o codigo nao e"
type textarea "x"
type textarea "o codigo nao es"
type textarea "x"
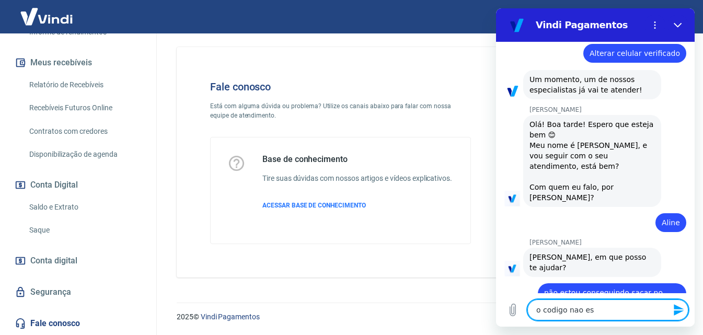
type textarea "o codigo nao est"
type textarea "x"
type textarea "o codigo nao esta"
type textarea "x"
type textarea "o codigo nao esta"
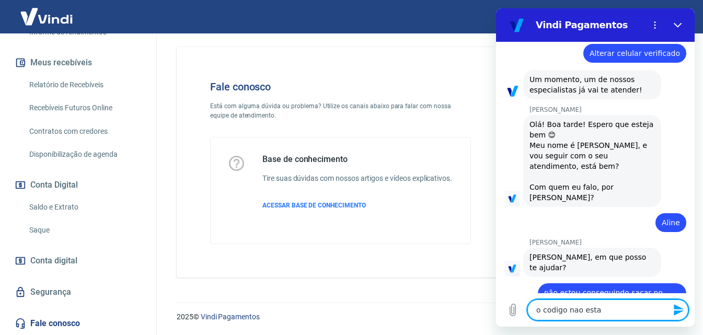
type textarea "x"
type textarea "o codigo nao esta i"
type textarea "x"
type textarea "o codigo nao esta in"
type textarea "x"
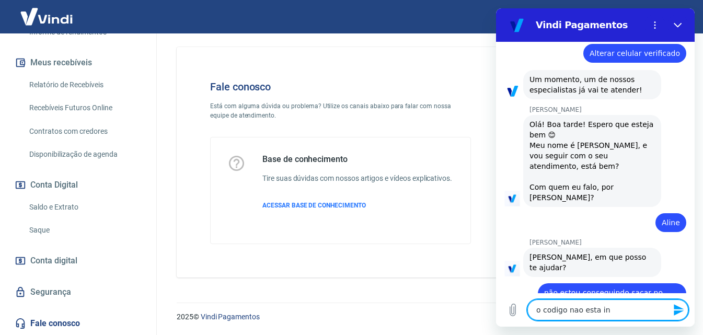
type textarea "o codigo nao esta ind"
type textarea "x"
type textarea "o codigo nao esta indo"
type textarea "x"
type textarea "o codigo nao esta indo"
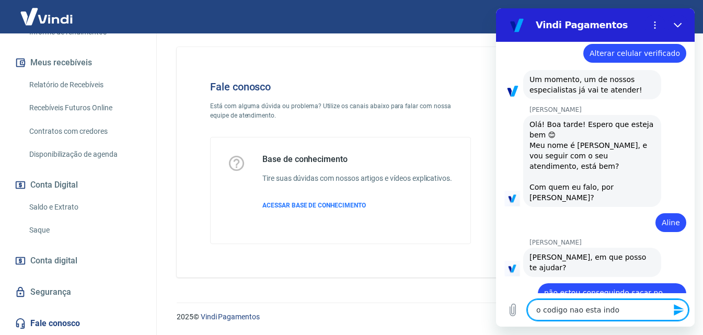
type textarea "x"
type textarea "o codigo nao esta indo p"
type textarea "x"
type textarea "o codigo nao esta indo pa"
type textarea "x"
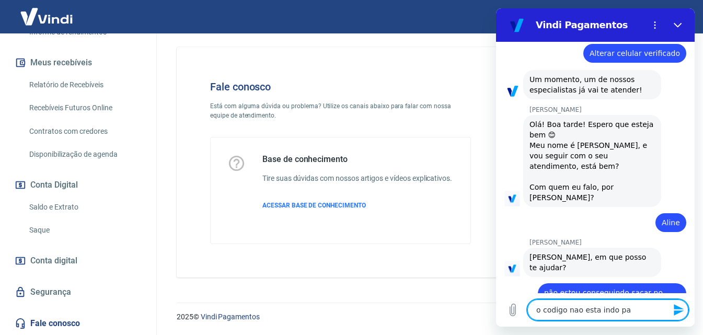
type textarea "o codigo nao esta indo par"
type textarea "x"
type textarea "o codigo nao esta indo para"
type textarea "x"
type textarea "o codigo nao esta indo para"
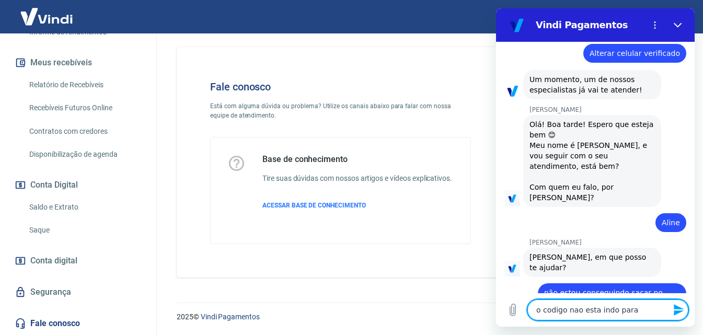
type textarea "x"
type textarea "o codigo nao esta indo para o"
type textarea "x"
type textarea "o codigo nao esta indo para o"
type textarea "x"
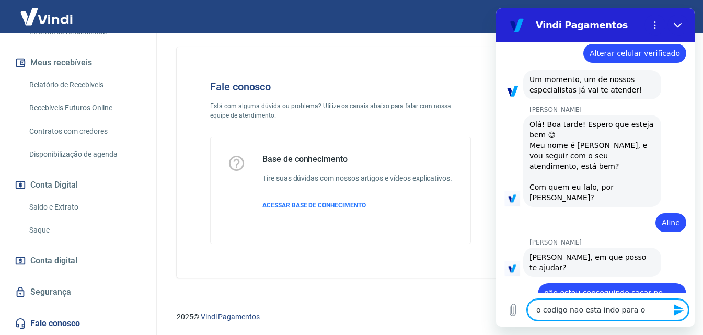
type textarea "o codigo nao esta indo para o c"
type textarea "x"
type textarea "o codigo nao esta indo para o ce"
type textarea "x"
type textarea "o codigo nao esta indo para o cel"
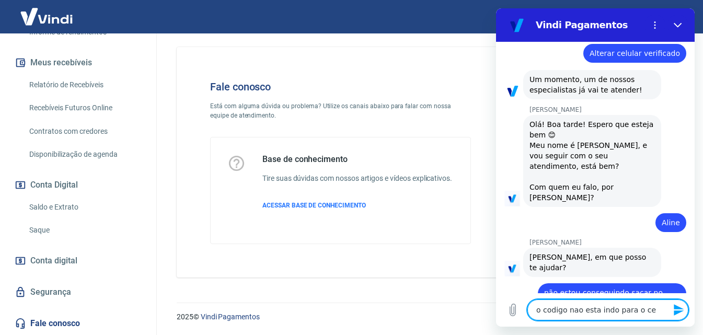
type textarea "x"
type textarea "o codigo nao esta indo para o celu"
type textarea "x"
type textarea "o codigo nao esta indo para o celul"
type textarea "x"
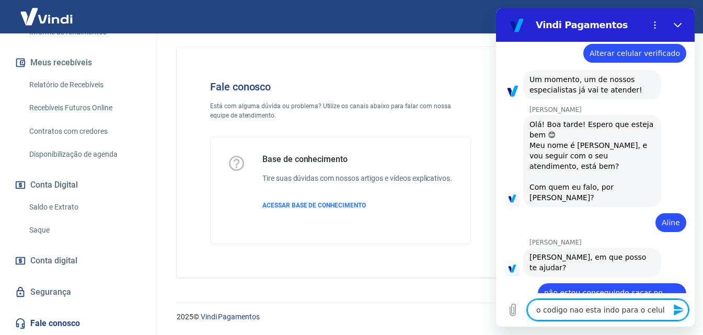
type textarea "o codigo nao esta indo para o celula"
type textarea "x"
type textarea "o codigo nao esta indo para o celular"
type textarea "x"
type textarea "o codigo nao esta indo para o celular"
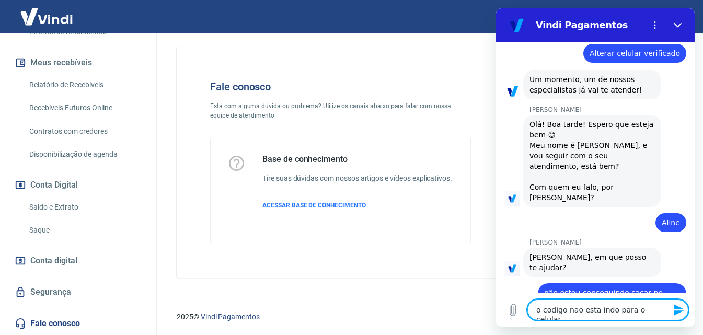
type textarea "x"
type textarea "o codigo nao esta indo para o celular n"
type textarea "x"
type textarea "o codigo nao esta indo para o celular ne"
type textarea "x"
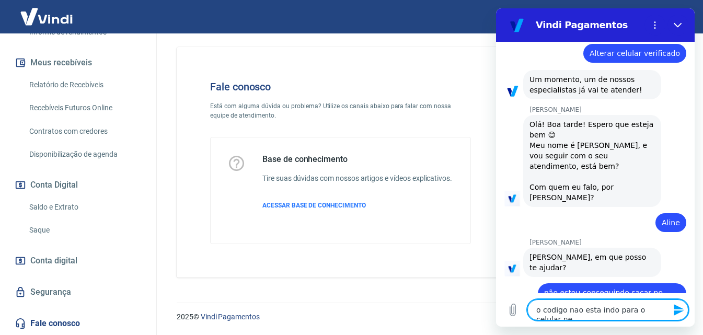
type textarea "o codigo nao esta indo para o celular nem"
type textarea "x"
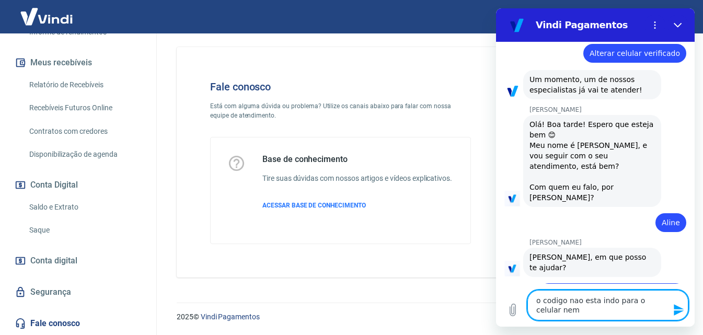
type textarea "o codigo nao esta indo para o celular nem"
type textarea "x"
type textarea "o codigo nao esta indo para o celular nem p"
type textarea "x"
type textarea "o codigo nao esta indo para o celular nem pa"
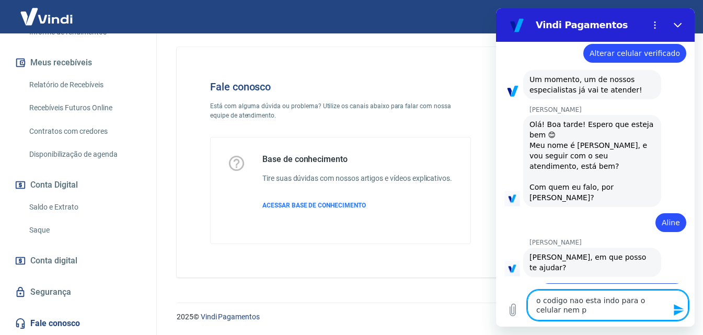
type textarea "x"
type textarea "o codigo nao esta indo para o celular nem par"
type textarea "x"
type textarea "o codigo nao esta indo para o celular nem para"
type textarea "x"
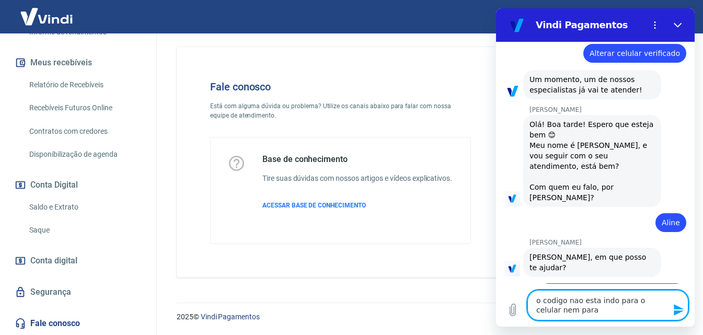
type textarea "o codigo nao esta indo para o celular nem para"
type textarea "x"
type textarea "o codigo nao esta indo para o celular nem para o"
type textarea "x"
type textarea "o codigo nao esta indo para o celular nem para o"
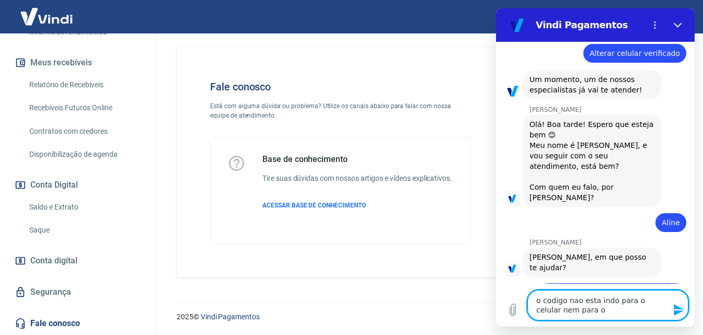
type textarea "x"
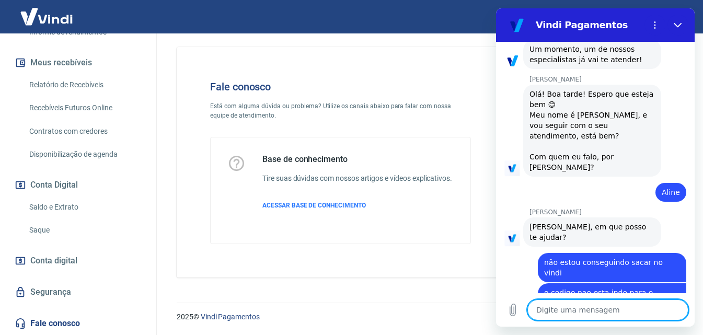
scroll to position [215, 0]
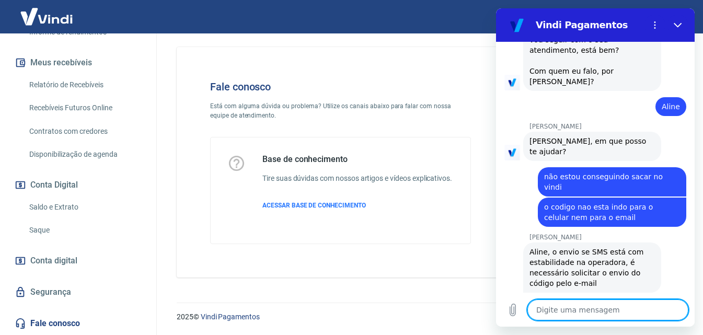
click at [589, 305] on textarea at bounding box center [608, 310] width 161 height 21
click at [674, 306] on icon "Enviar mensagem" at bounding box center [679, 310] width 13 height 13
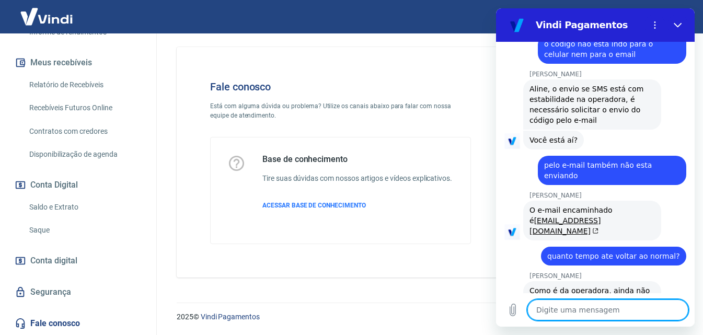
scroll to position [381, 0]
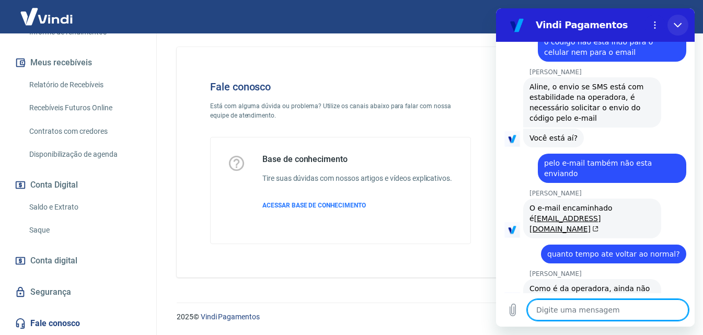
click at [685, 24] on button "Fechar" at bounding box center [678, 25] width 21 height 21
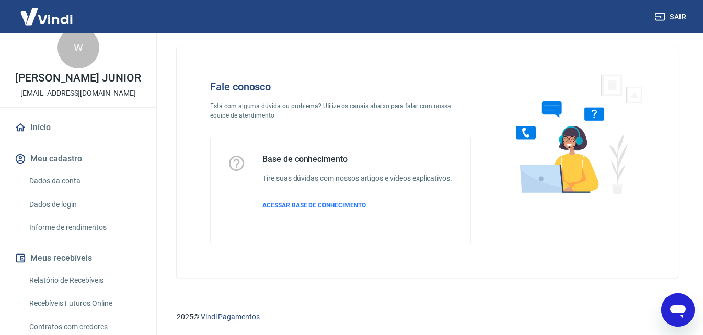
scroll to position [13, 0]
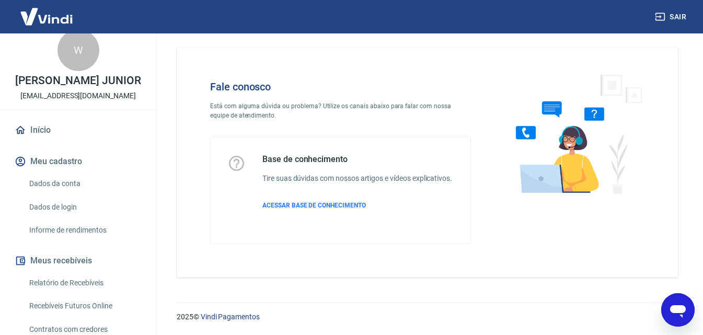
click at [330, 275] on div "Fale conosco Está com alguma dúvida ou problema? Utilize os canais abaixo para …" at bounding box center [428, 162] width 502 height 231
click at [98, 290] on link "Relatório de Recebíveis" at bounding box center [84, 283] width 119 height 21
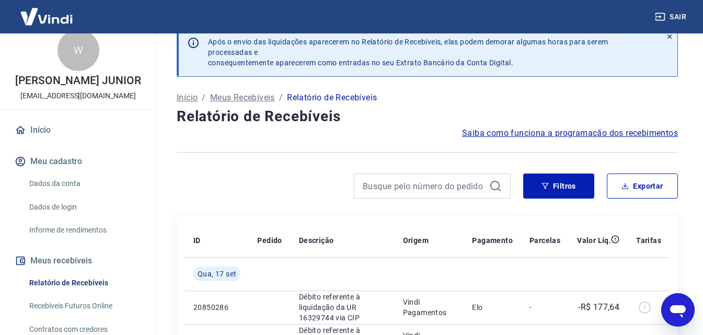
scroll to position [71, 0]
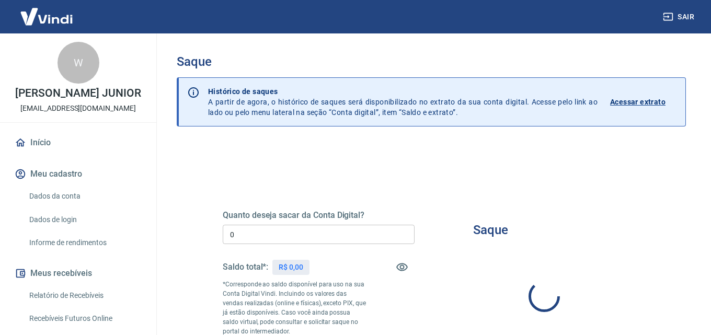
type input "R$ 0,00"
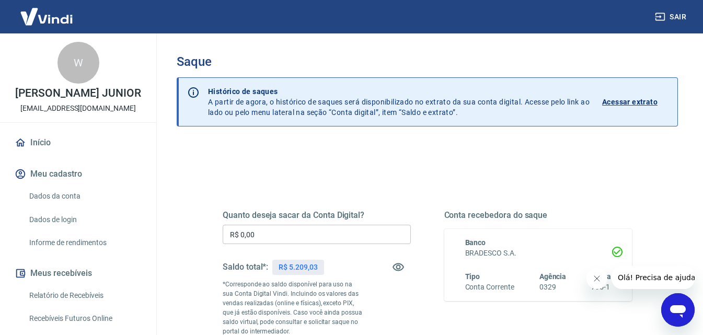
click at [678, 319] on icon "Abrir janela de mensagens" at bounding box center [678, 310] width 19 height 19
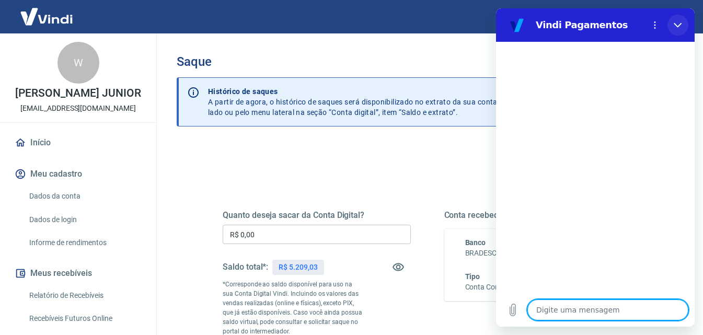
click at [676, 25] on icon "Fechar" at bounding box center [678, 25] width 8 height 5
type textarea "x"
